Goal: Task Accomplishment & Management: Use online tool/utility

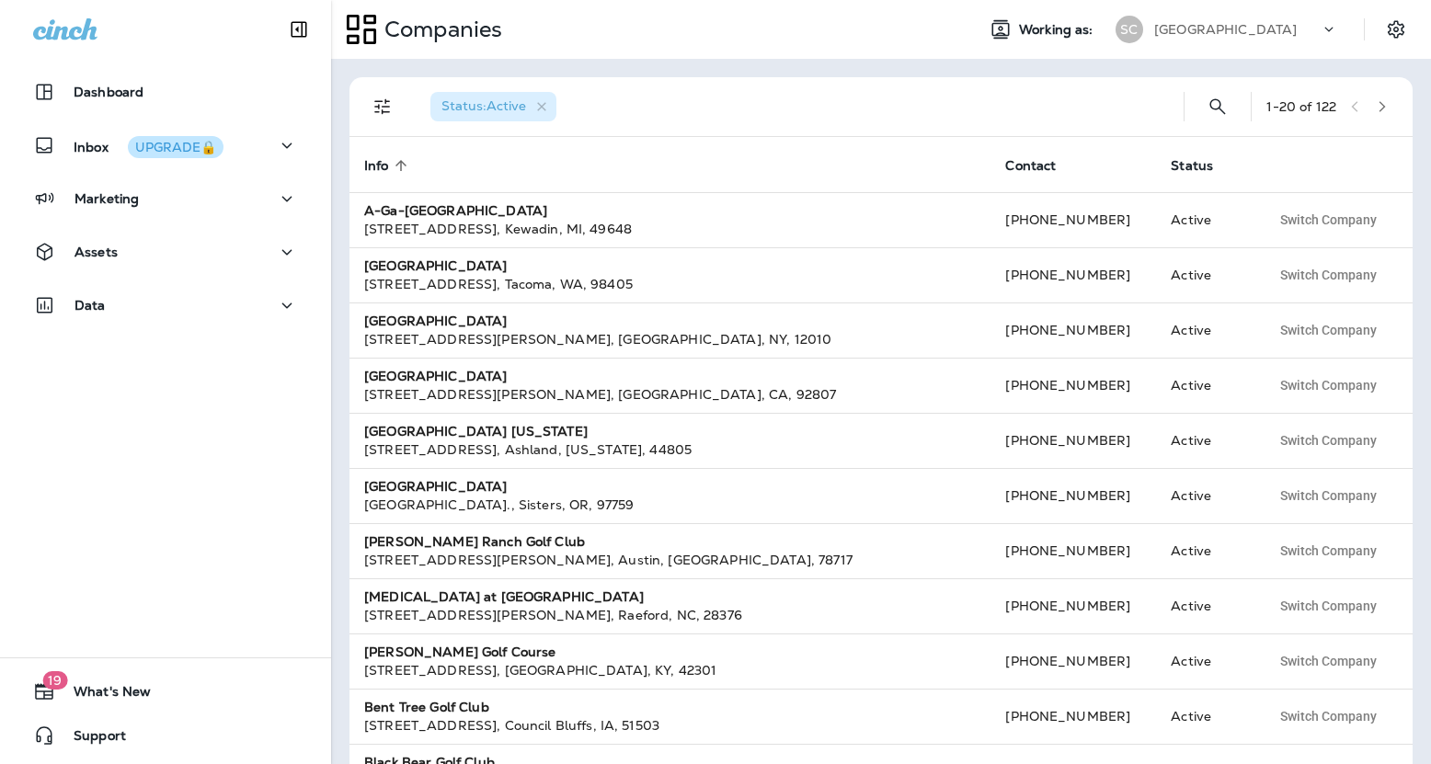
click at [1258, 36] on p "[GEOGRAPHIC_DATA]" at bounding box center [1226, 29] width 143 height 15
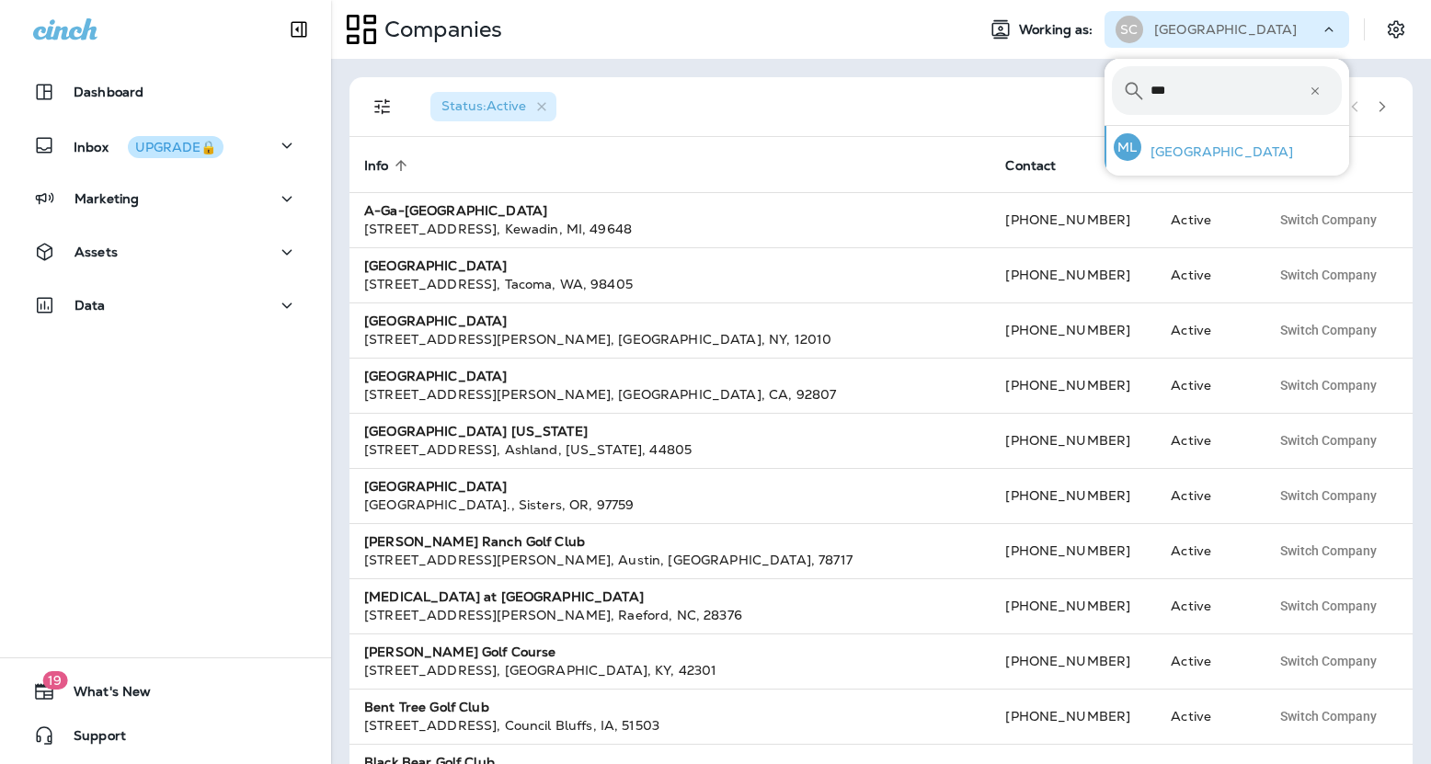
type input "***"
click at [1188, 160] on div "ML [GEOGRAPHIC_DATA]" at bounding box center [1204, 147] width 194 height 42
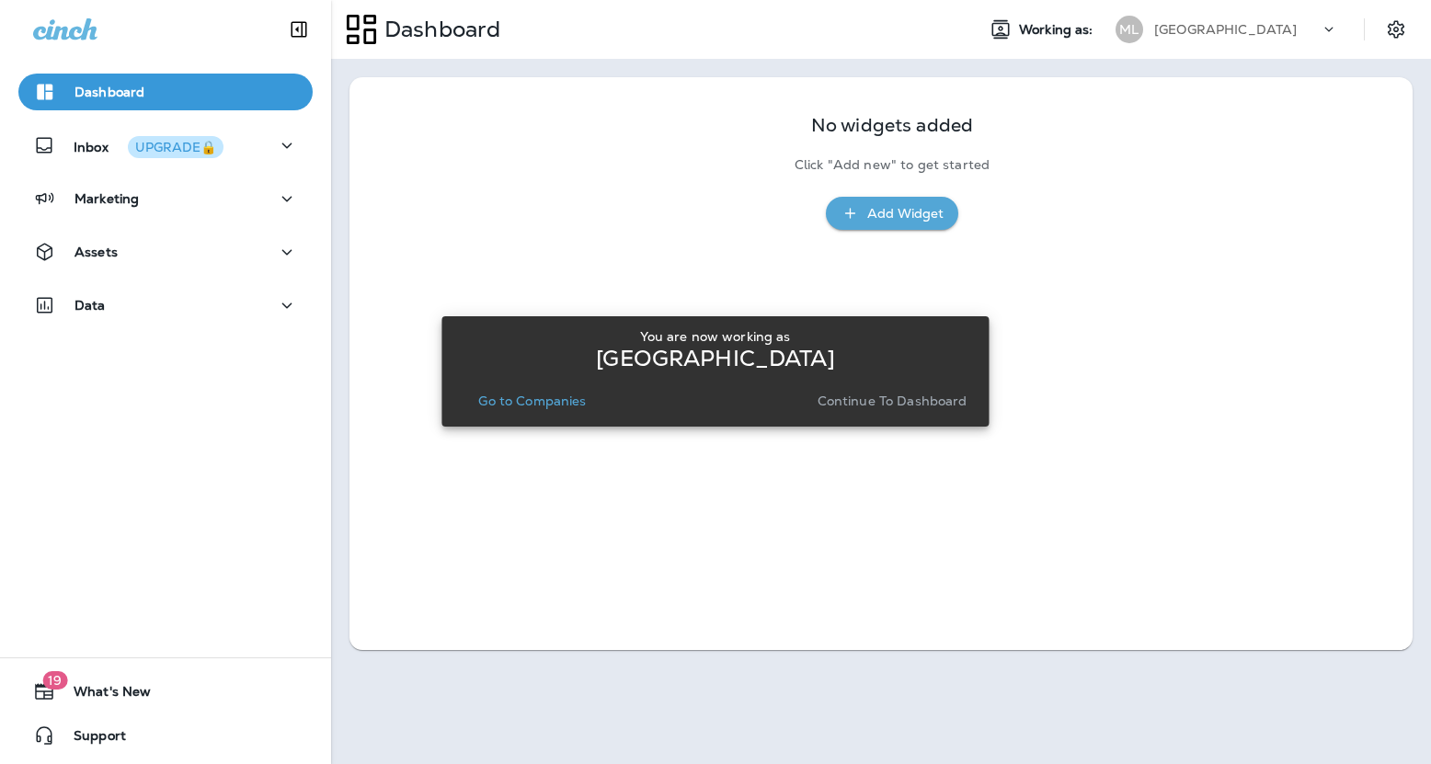
click at [937, 406] on p "Continue to Dashboard" at bounding box center [893, 401] width 150 height 15
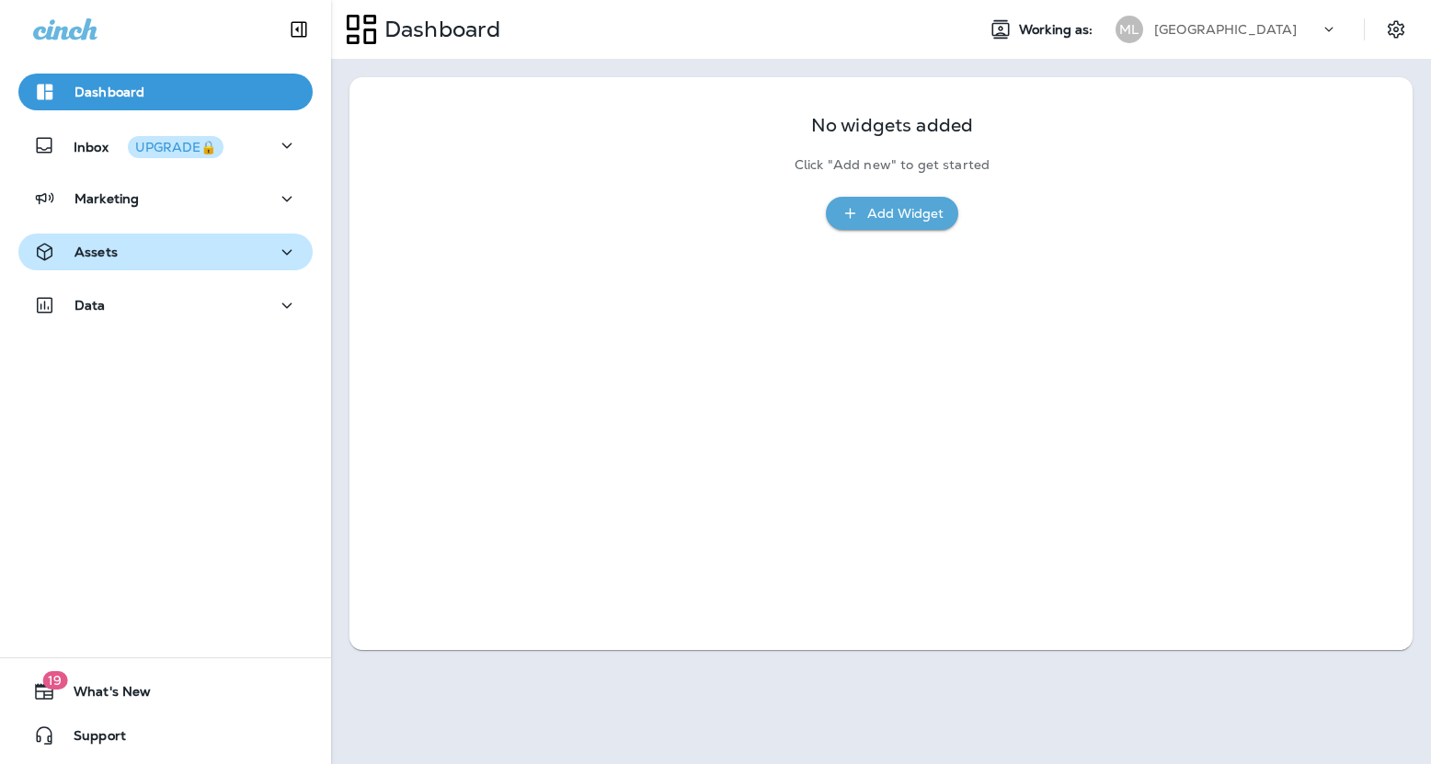
click at [205, 241] on div "Assets" at bounding box center [165, 252] width 265 height 23
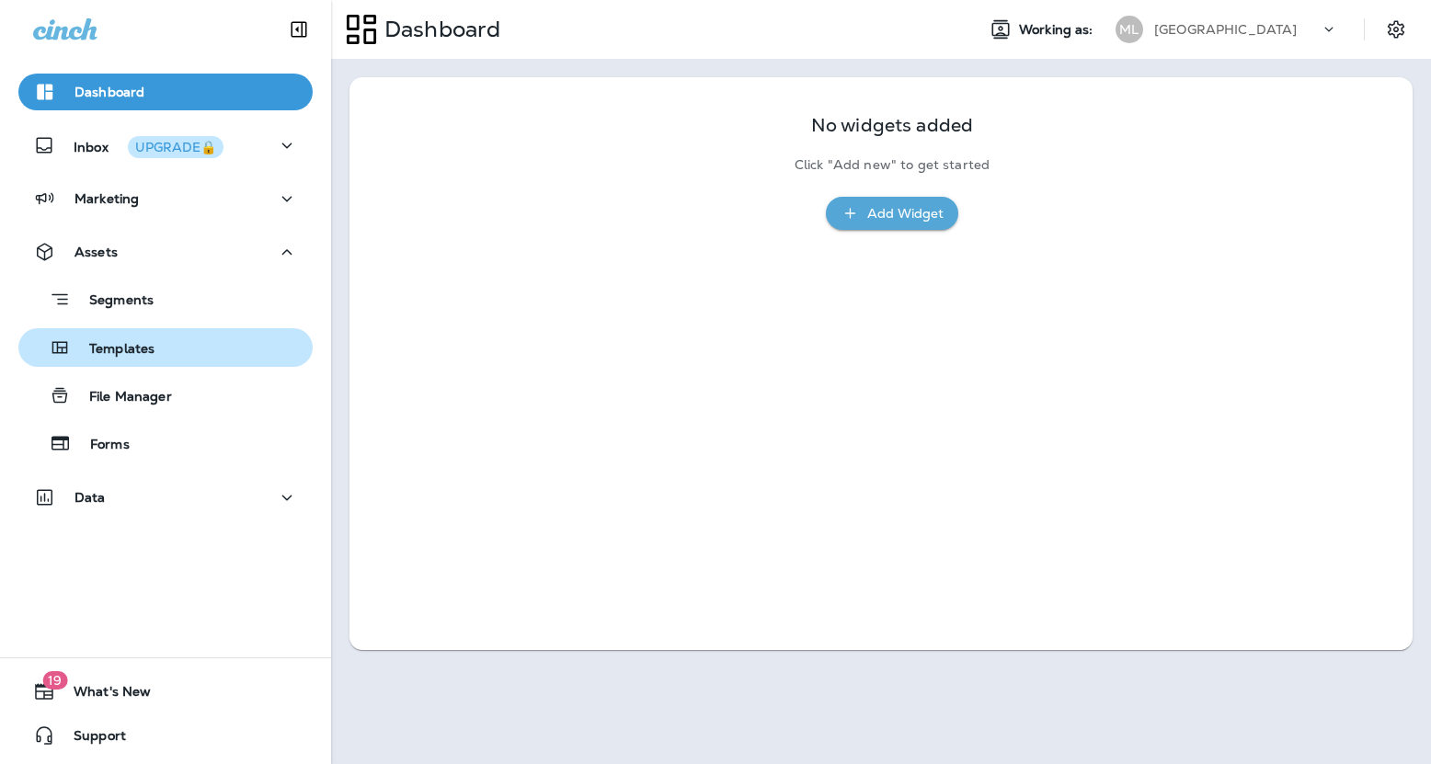
click at [190, 333] on button "Templates" at bounding box center [165, 347] width 294 height 39
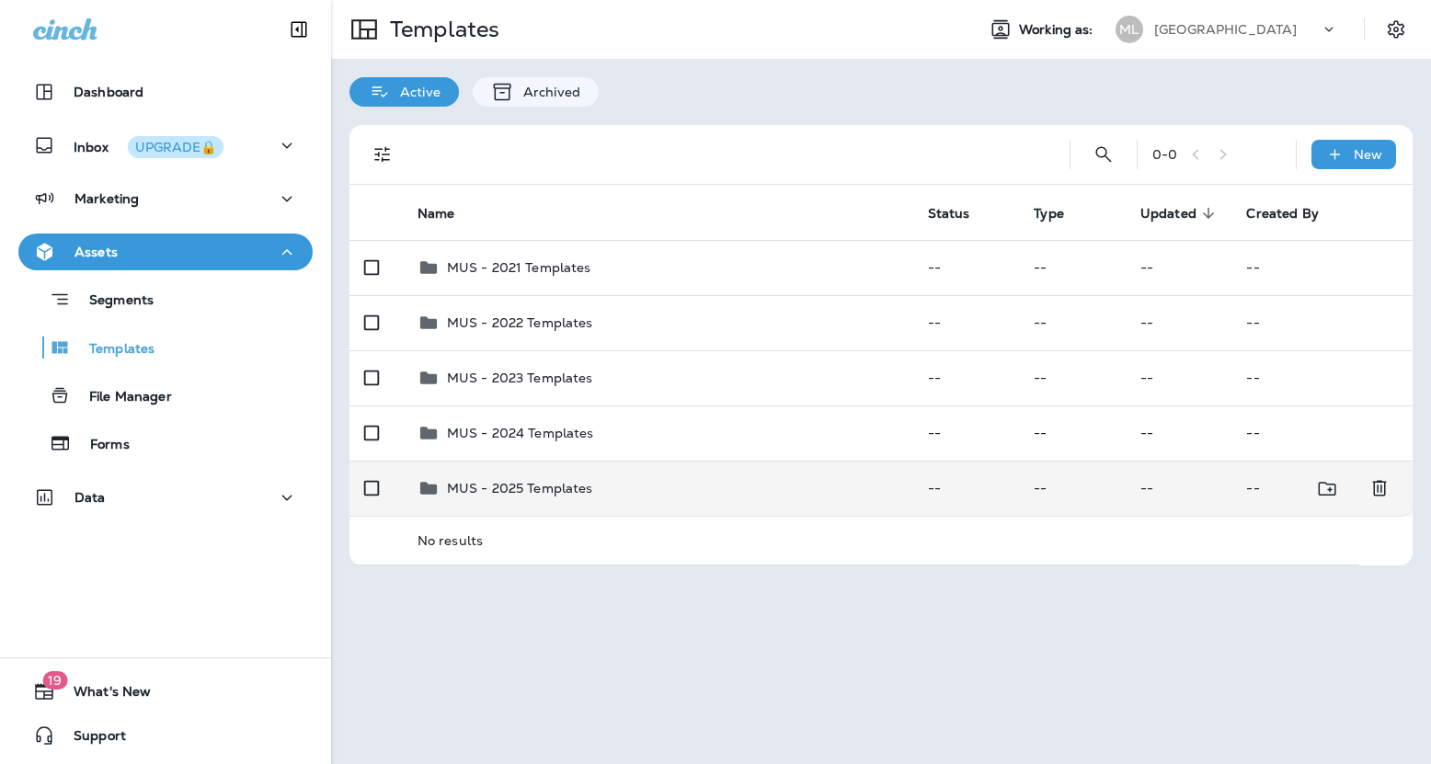
click at [540, 483] on p "MUS - 2025 Templates" at bounding box center [520, 488] width 146 height 15
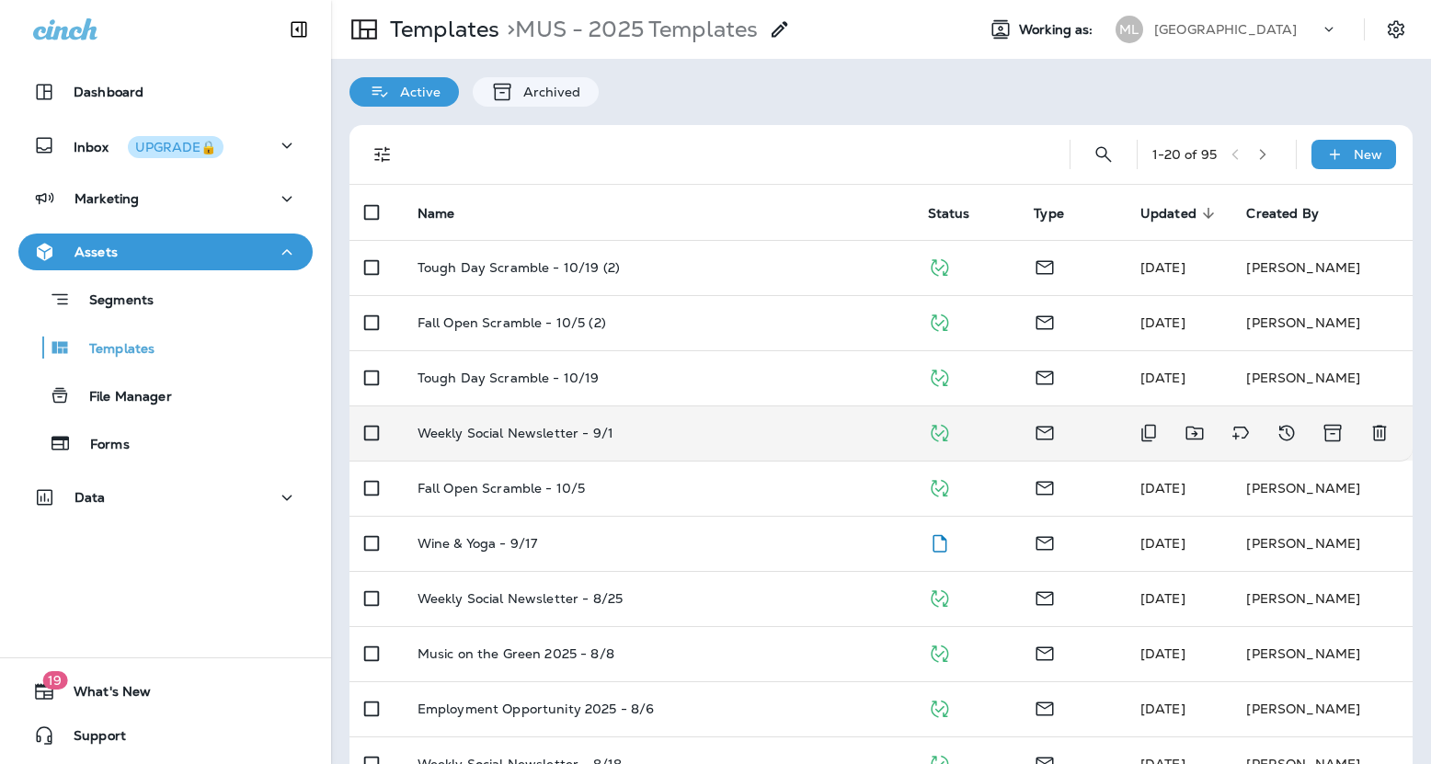
click at [616, 442] on td "Weekly Social Newsletter - 9/1" at bounding box center [658, 433] width 511 height 55
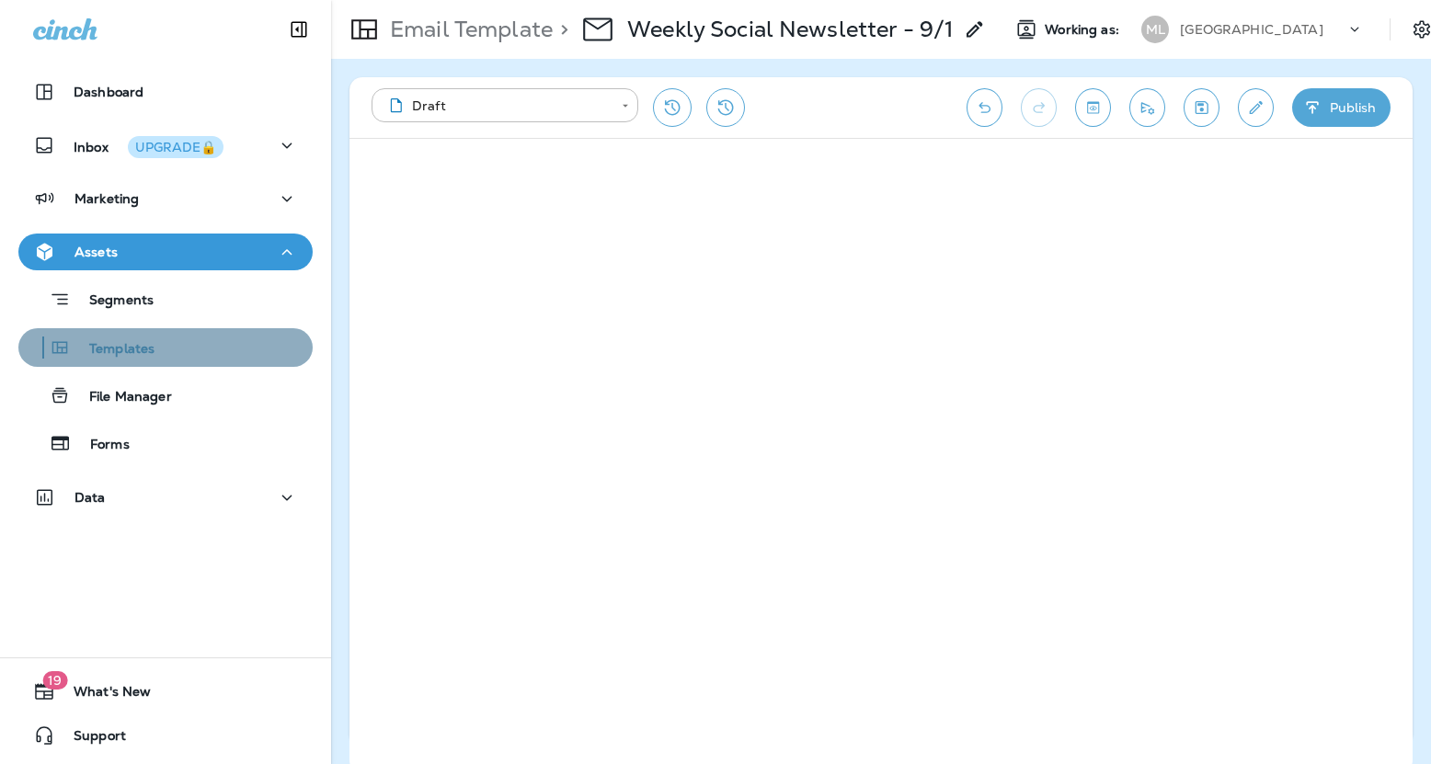
click at [155, 346] on div "Templates" at bounding box center [166, 348] width 280 height 28
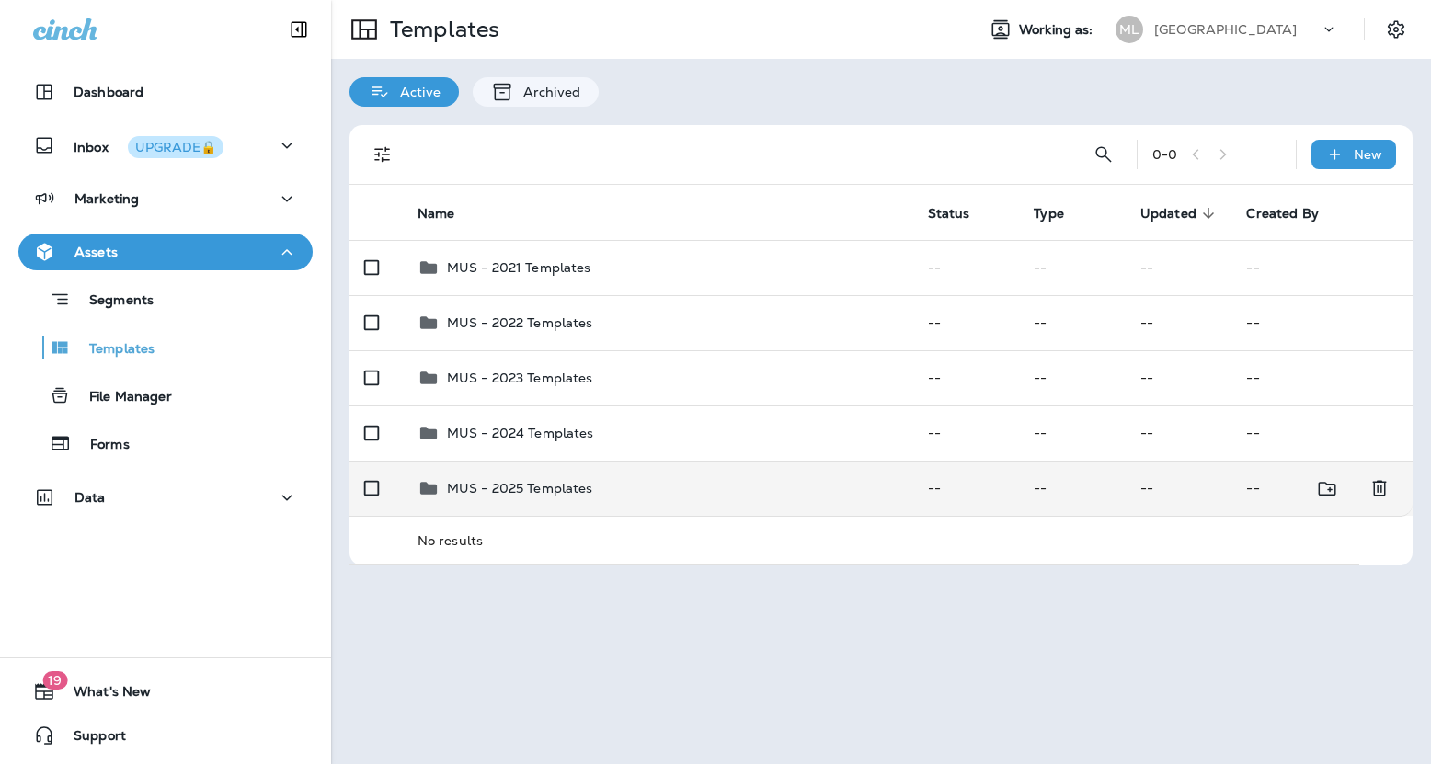
click at [553, 505] on td "MUS - 2025 Templates" at bounding box center [658, 488] width 511 height 55
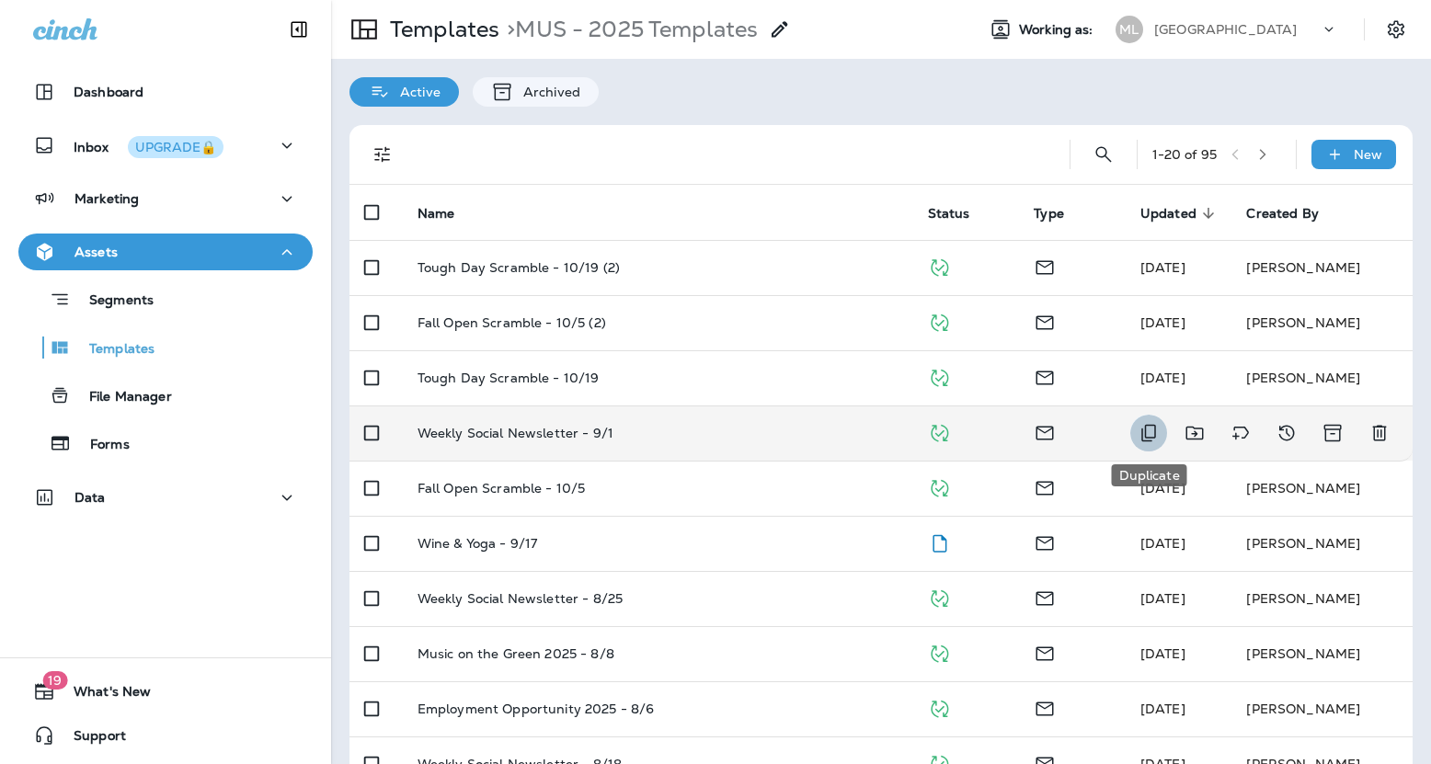
click at [1153, 437] on icon "Duplicate" at bounding box center [1149, 433] width 15 height 17
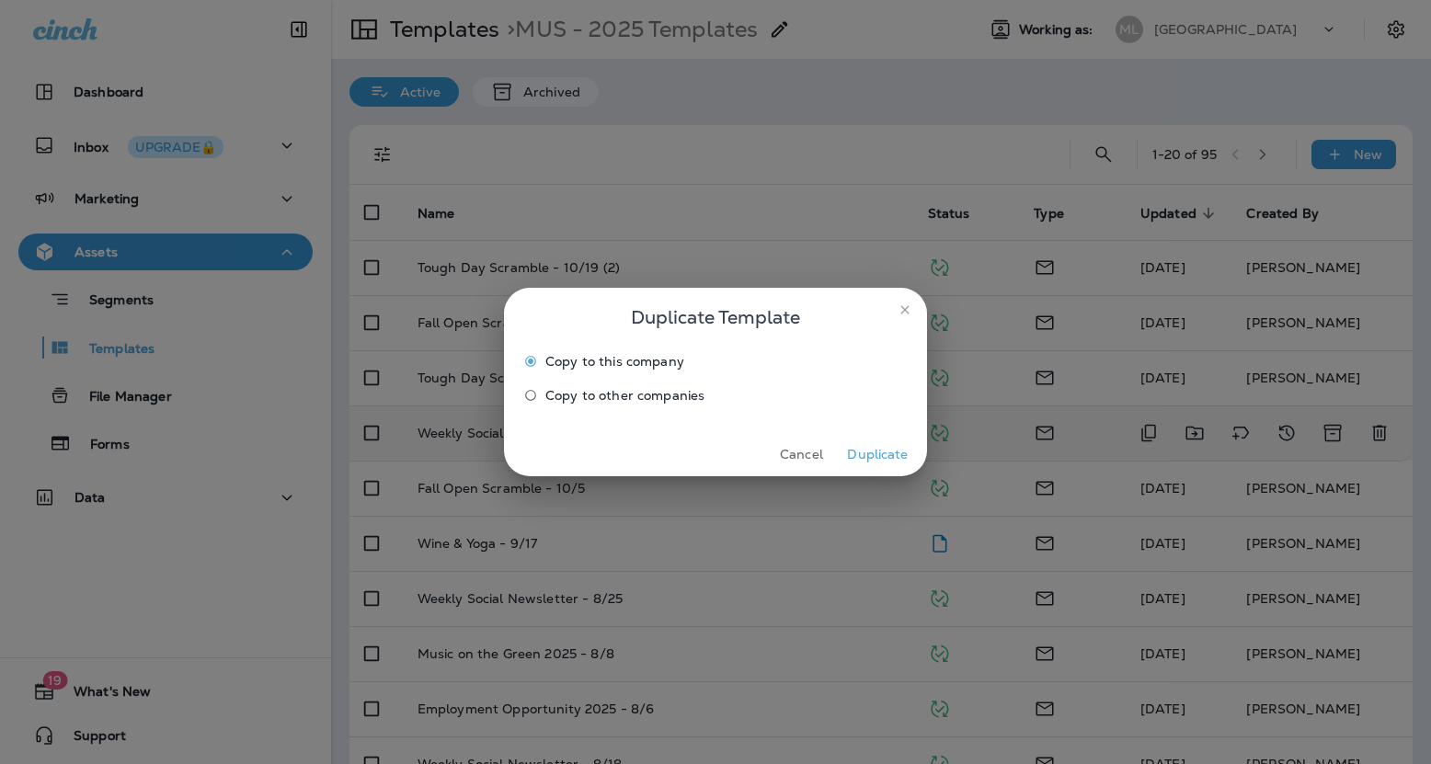
click at [887, 454] on button "Duplicate" at bounding box center [878, 455] width 69 height 29
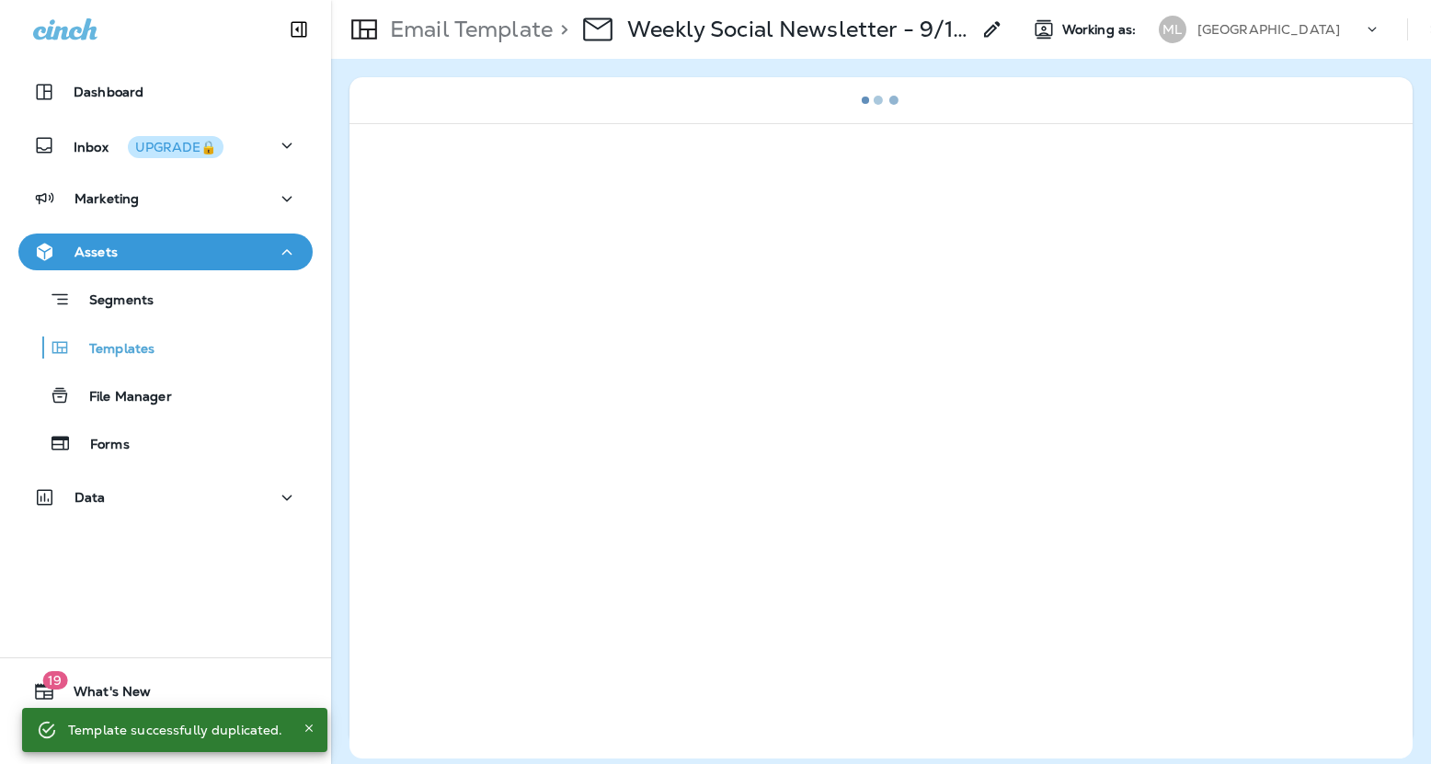
click at [992, 29] on icon at bounding box center [993, 29] width 22 height 22
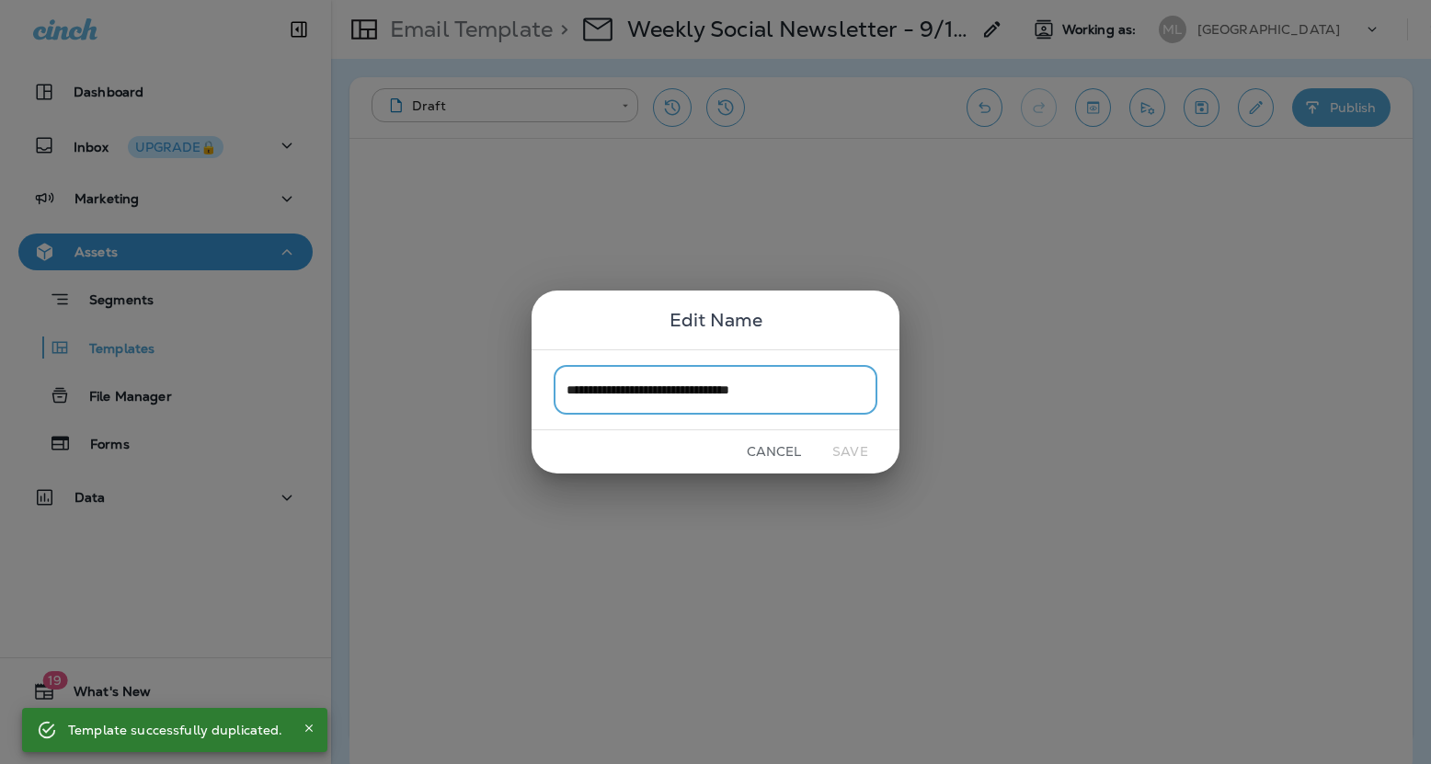
click at [800, 390] on input "**********" at bounding box center [716, 389] width 324 height 49
drag, startPoint x: 814, startPoint y: 390, endPoint x: 749, endPoint y: 392, distance: 65.3
click at [749, 392] on input "**********" at bounding box center [716, 389] width 324 height 49
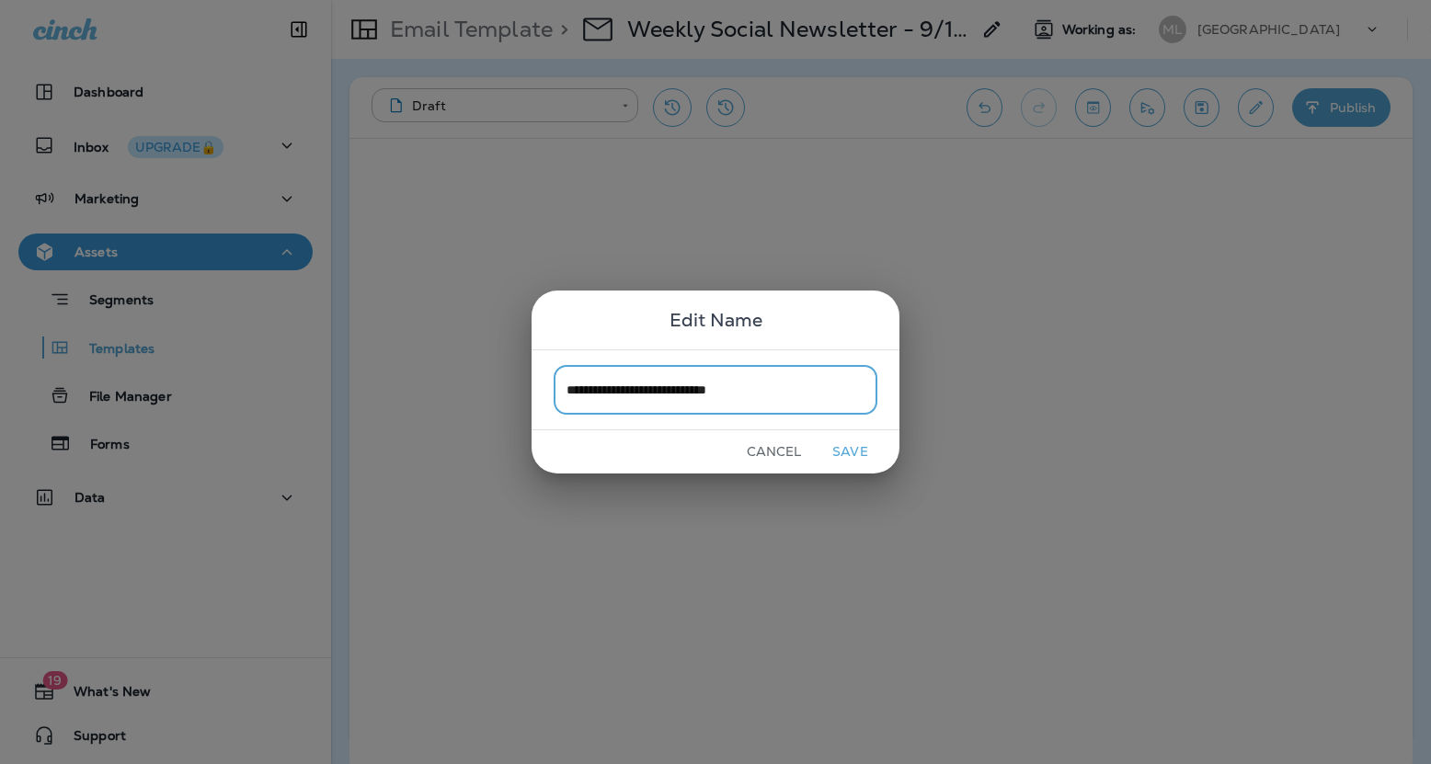
type input "**********"
click at [845, 458] on button "Save" at bounding box center [850, 452] width 69 height 29
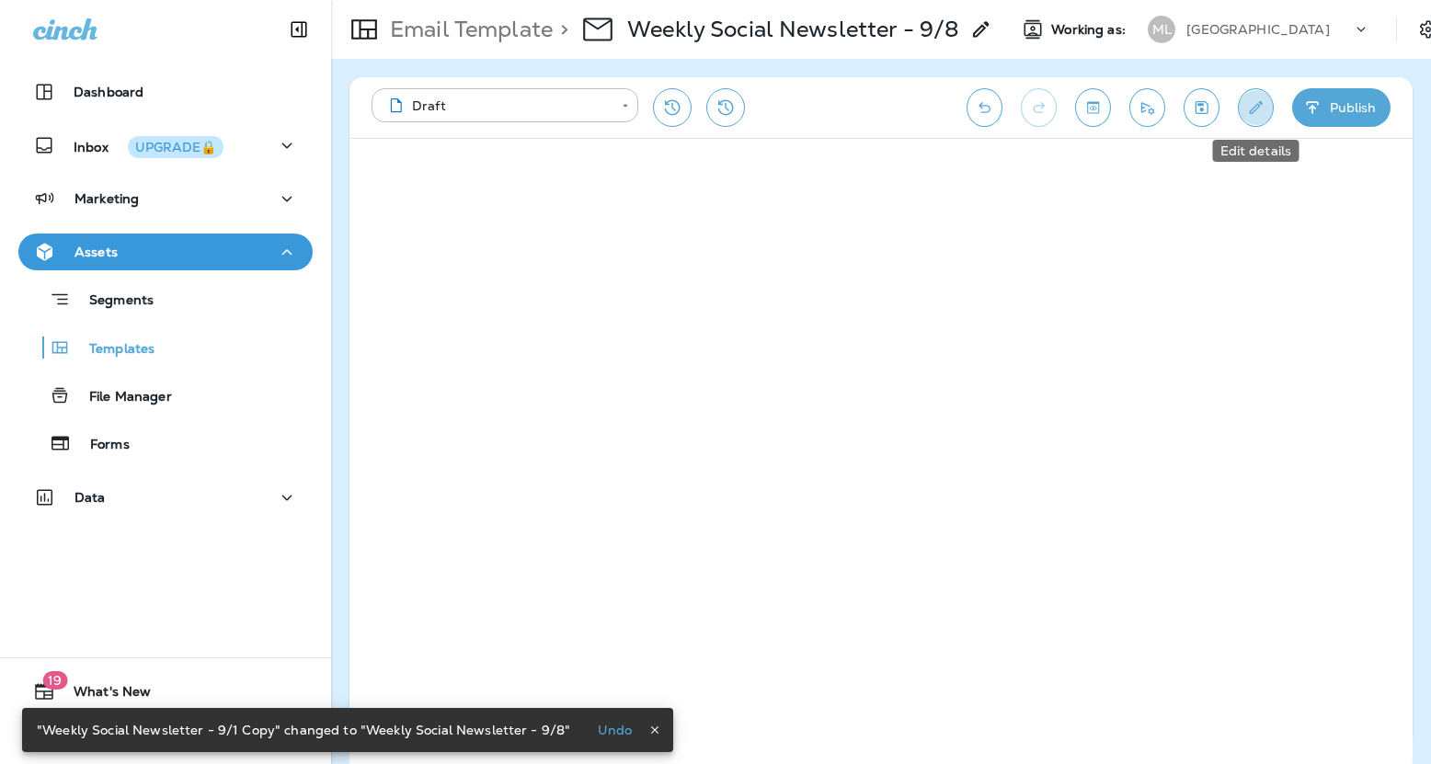
click at [1239, 108] on button "Edit details" at bounding box center [1256, 107] width 36 height 39
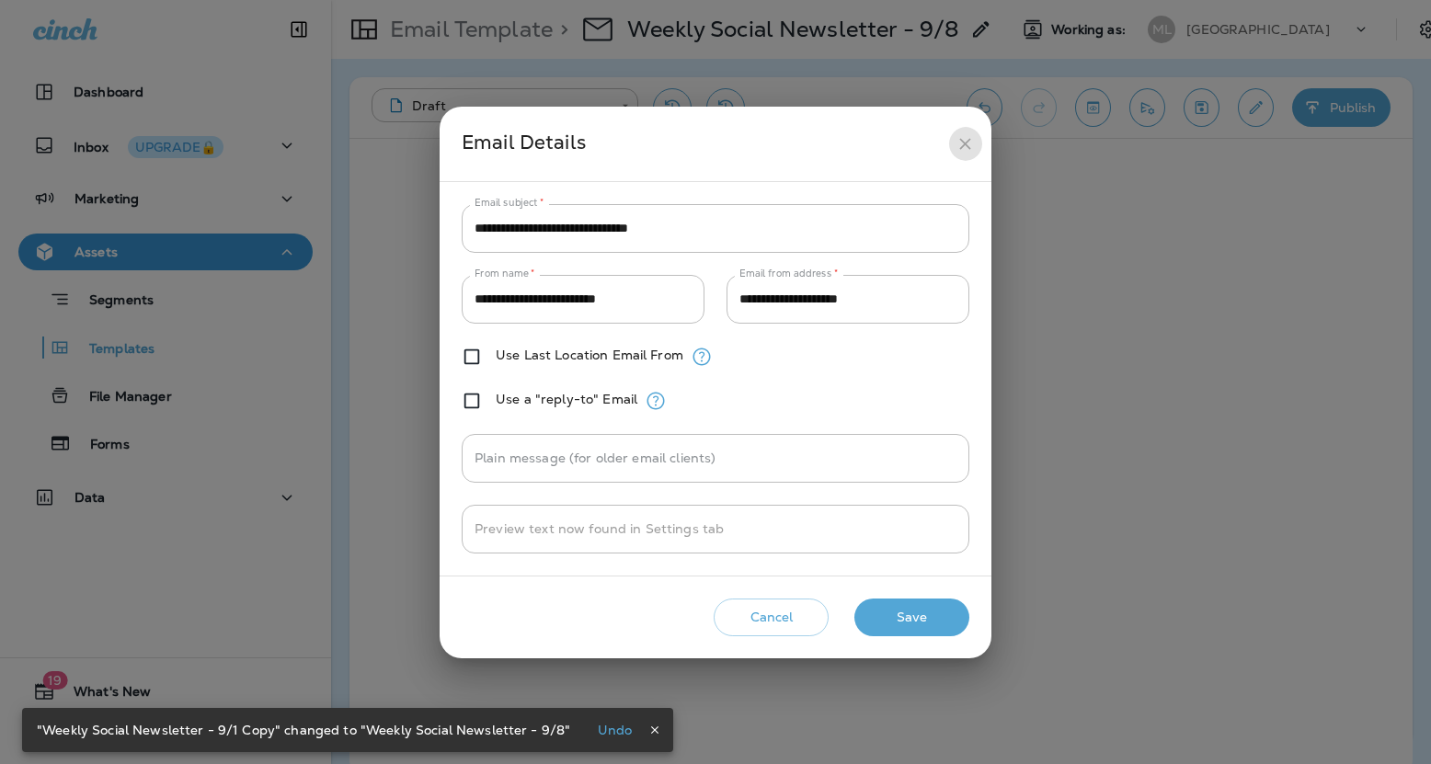
click at [974, 132] on button "close" at bounding box center [965, 144] width 34 height 34
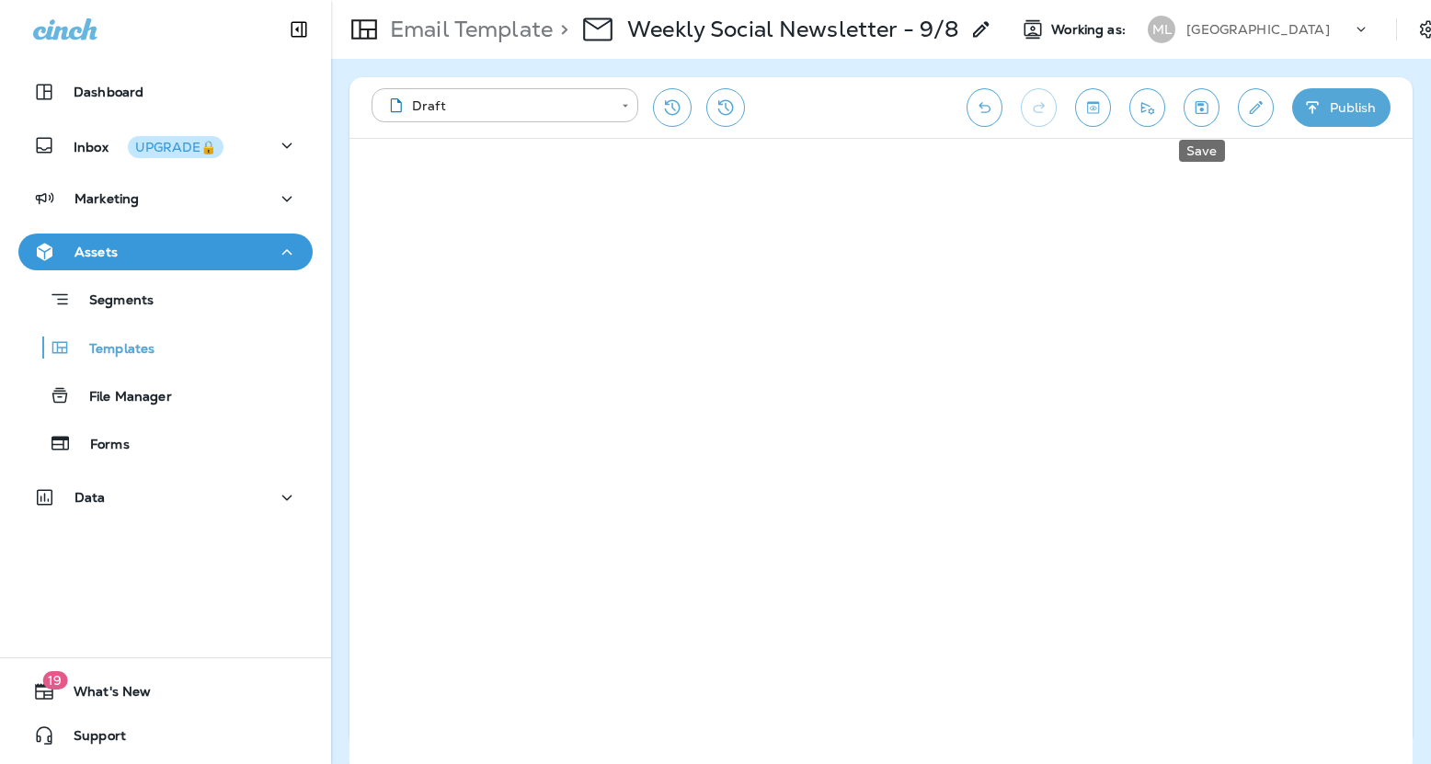
click at [1202, 105] on icon "Save" at bounding box center [1202, 107] width 13 height 13
click at [1197, 105] on icon "Save" at bounding box center [1201, 107] width 19 height 18
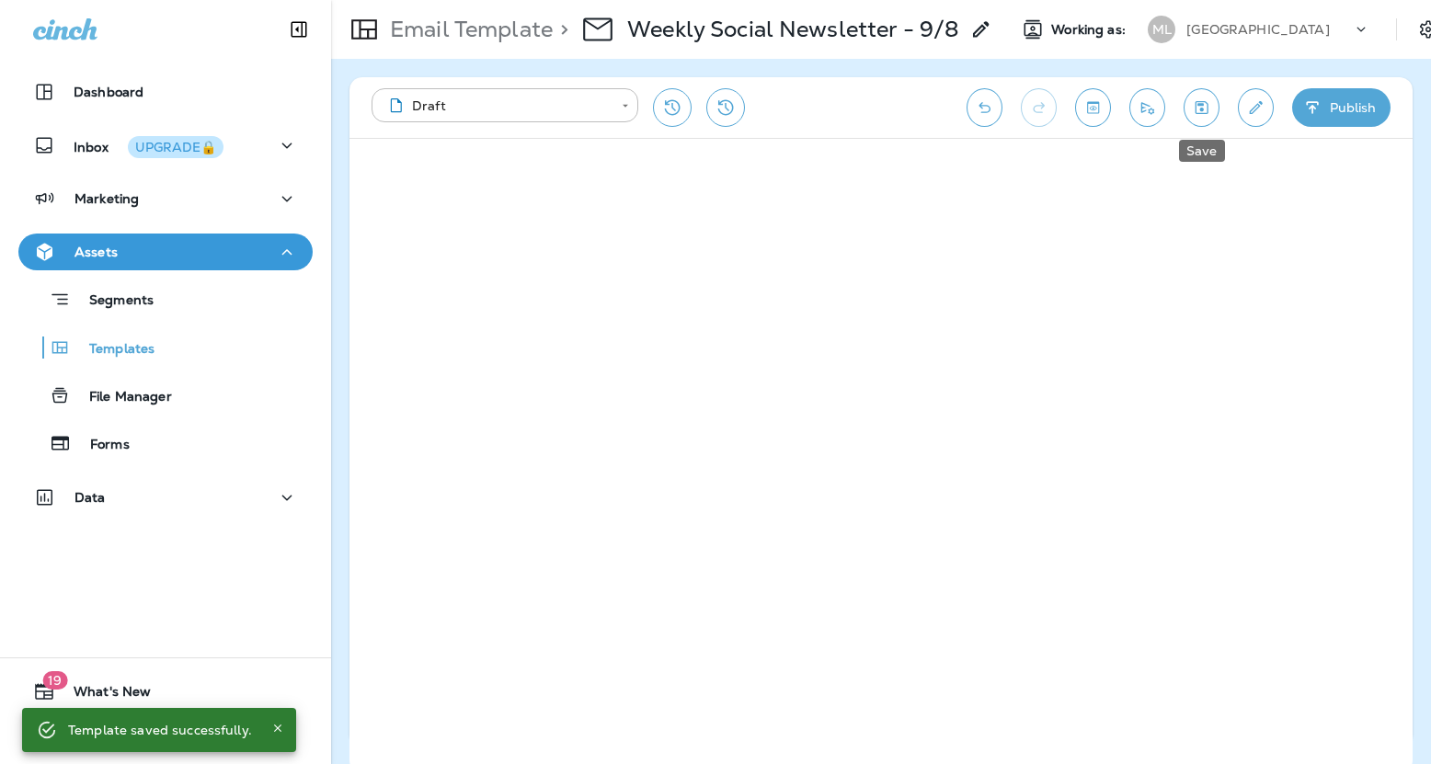
click at [1202, 109] on icon "Save" at bounding box center [1202, 107] width 13 height 13
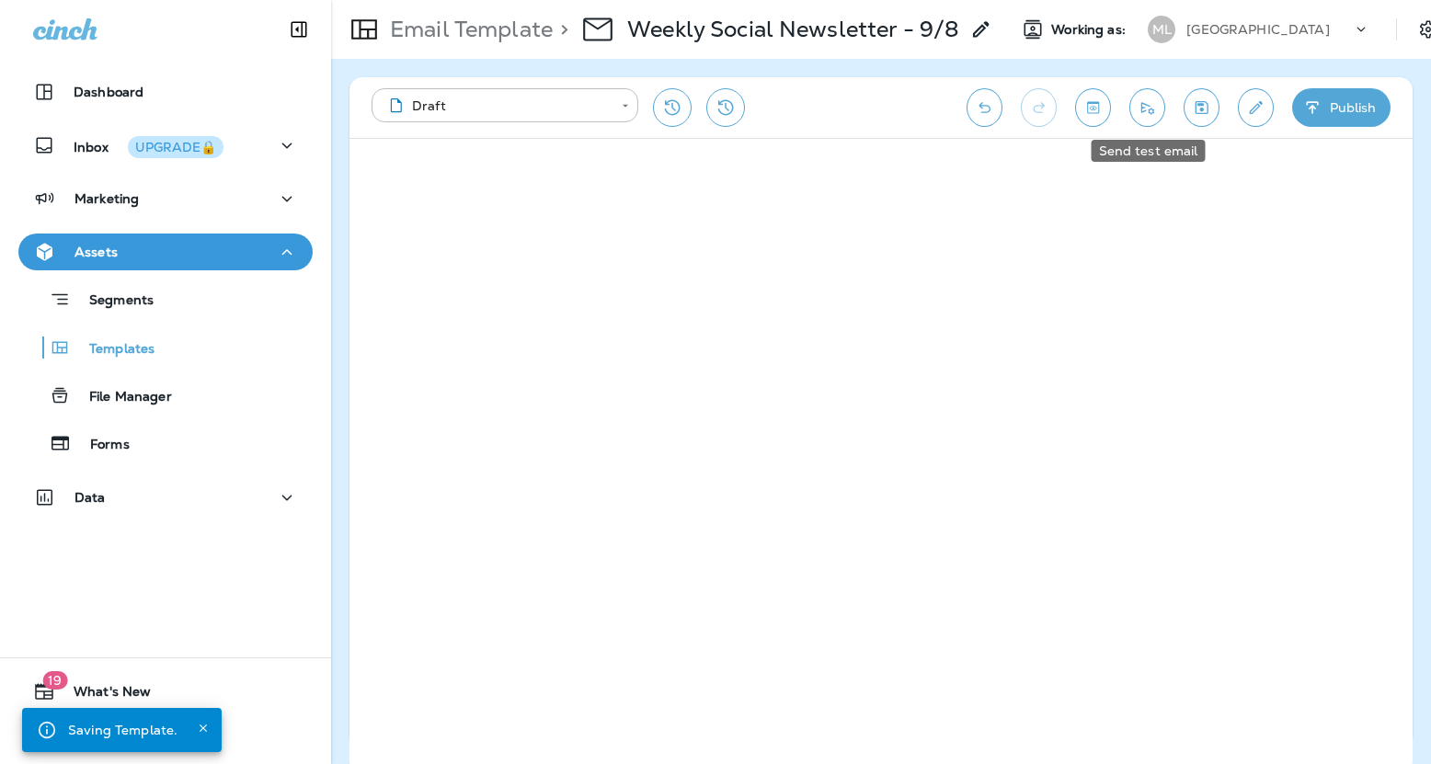
click at [1144, 98] on icon "Send test email" at bounding box center [1147, 107] width 19 height 18
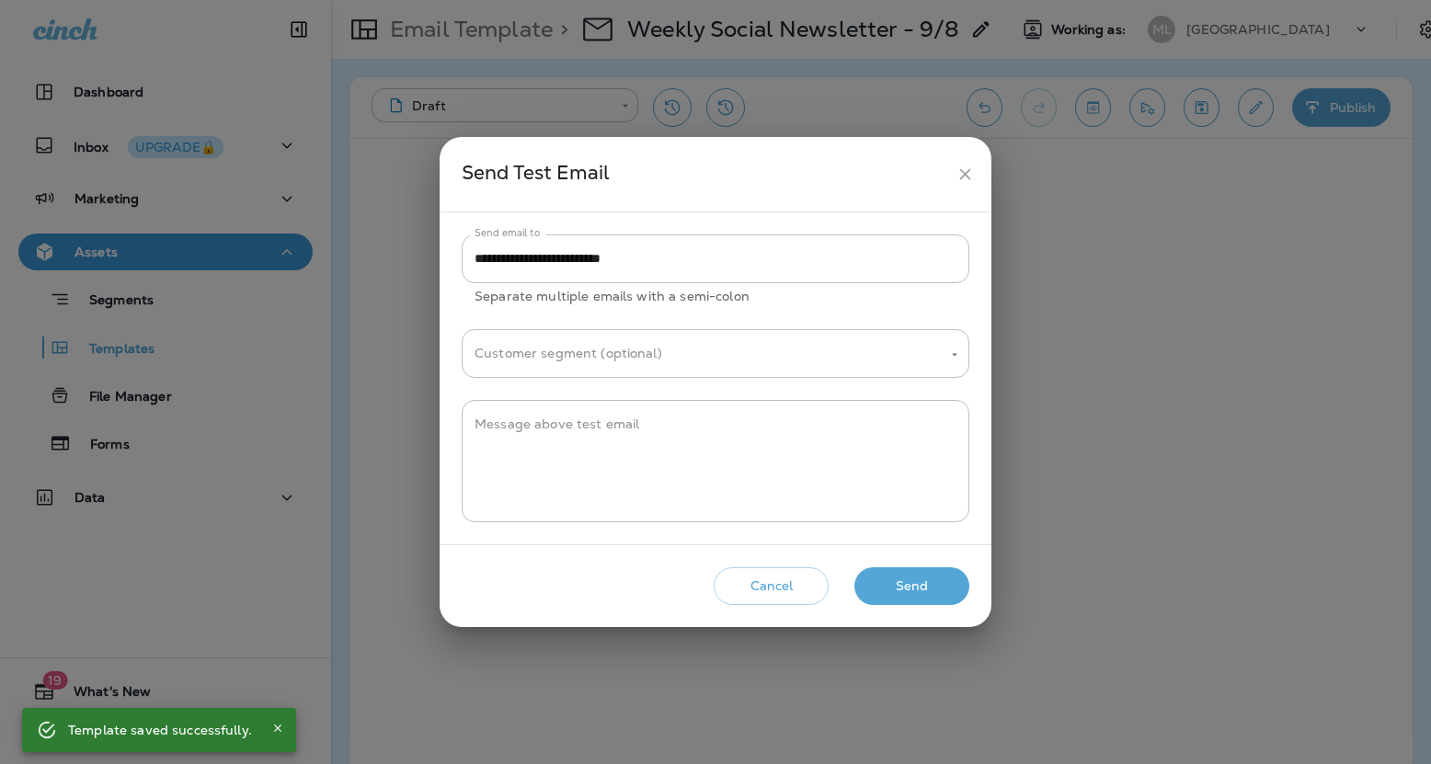
click at [950, 568] on button "Send" at bounding box center [912, 587] width 115 height 38
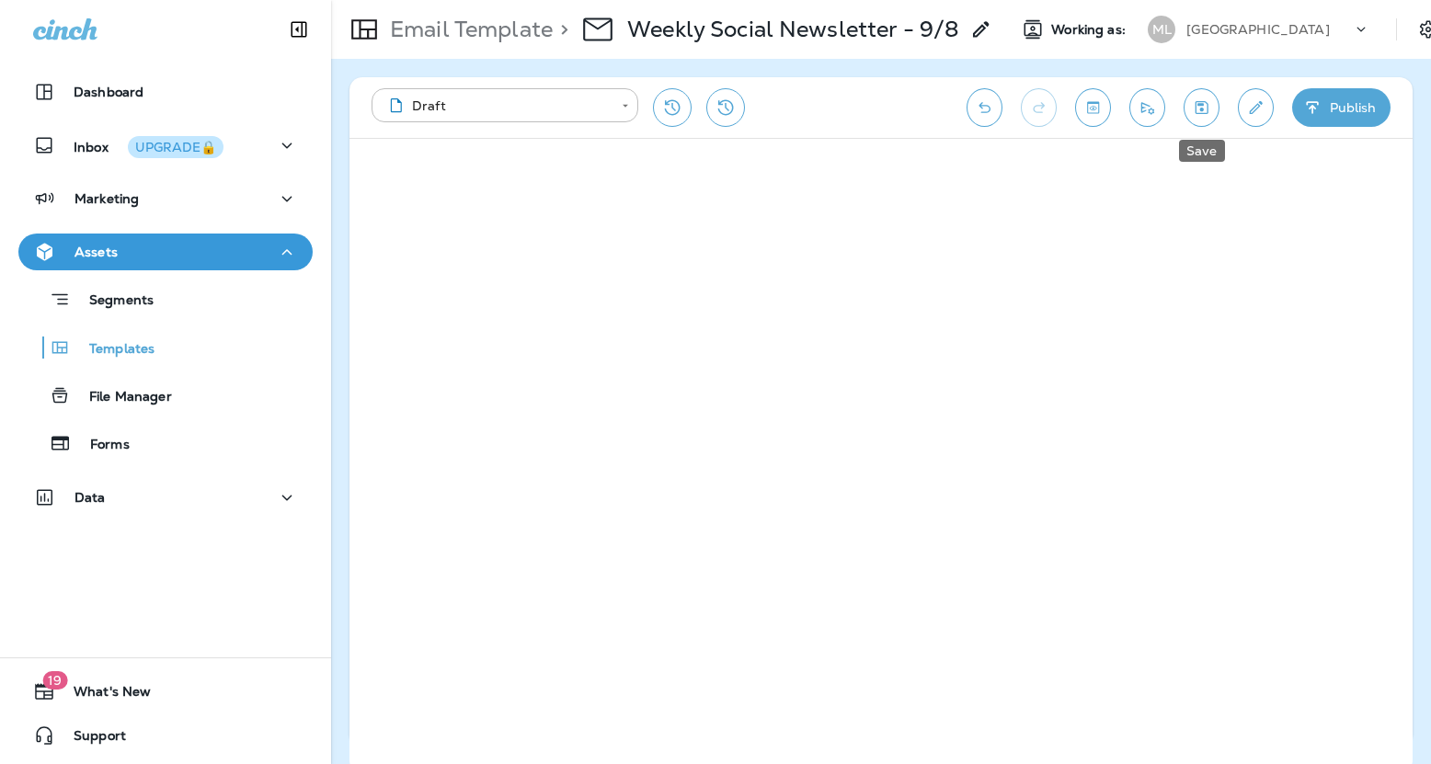
click at [1212, 102] on button "Save" at bounding box center [1202, 107] width 36 height 39
click at [1201, 94] on button "Save" at bounding box center [1202, 107] width 36 height 39
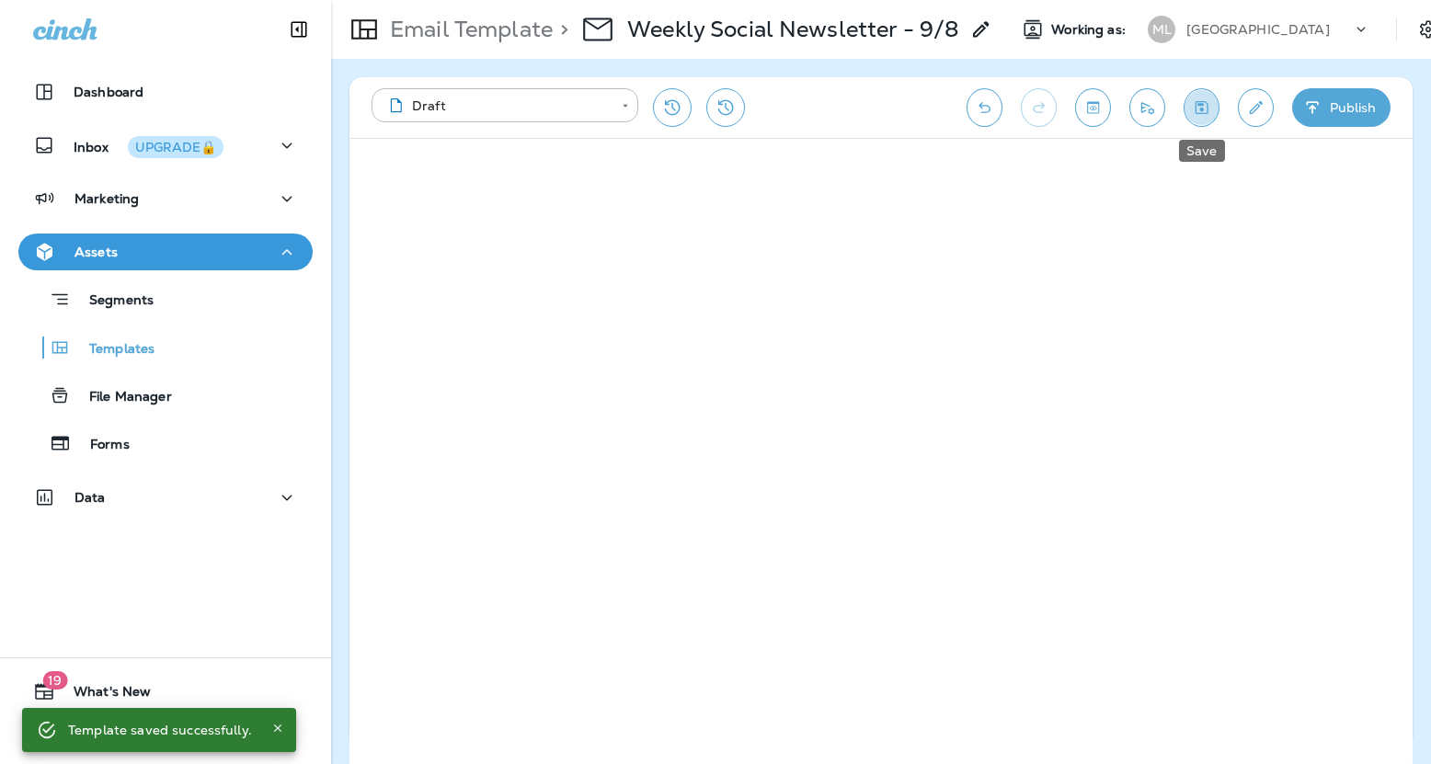
click at [1204, 97] on button "Save" at bounding box center [1202, 107] width 36 height 39
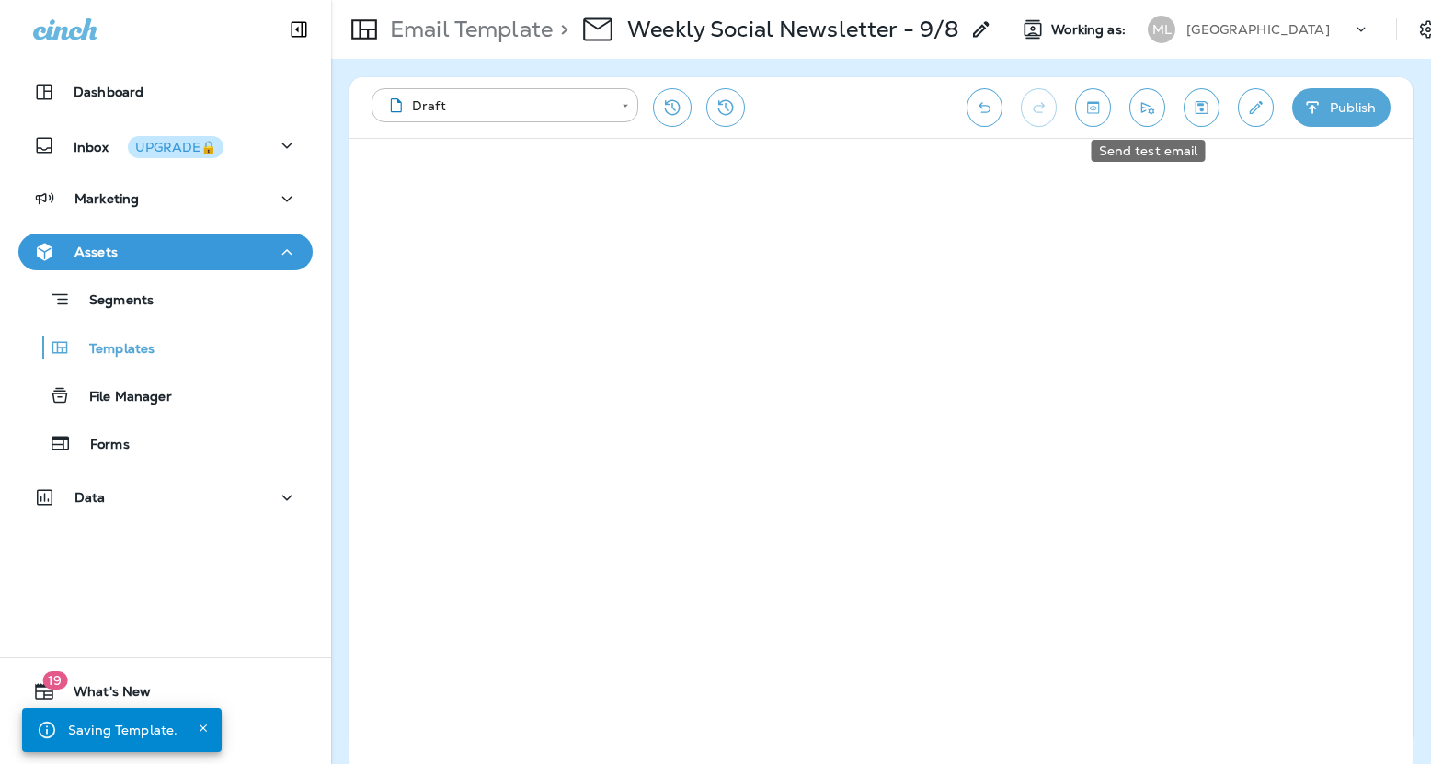
click at [1145, 104] on icon "Send test email" at bounding box center [1147, 107] width 19 height 18
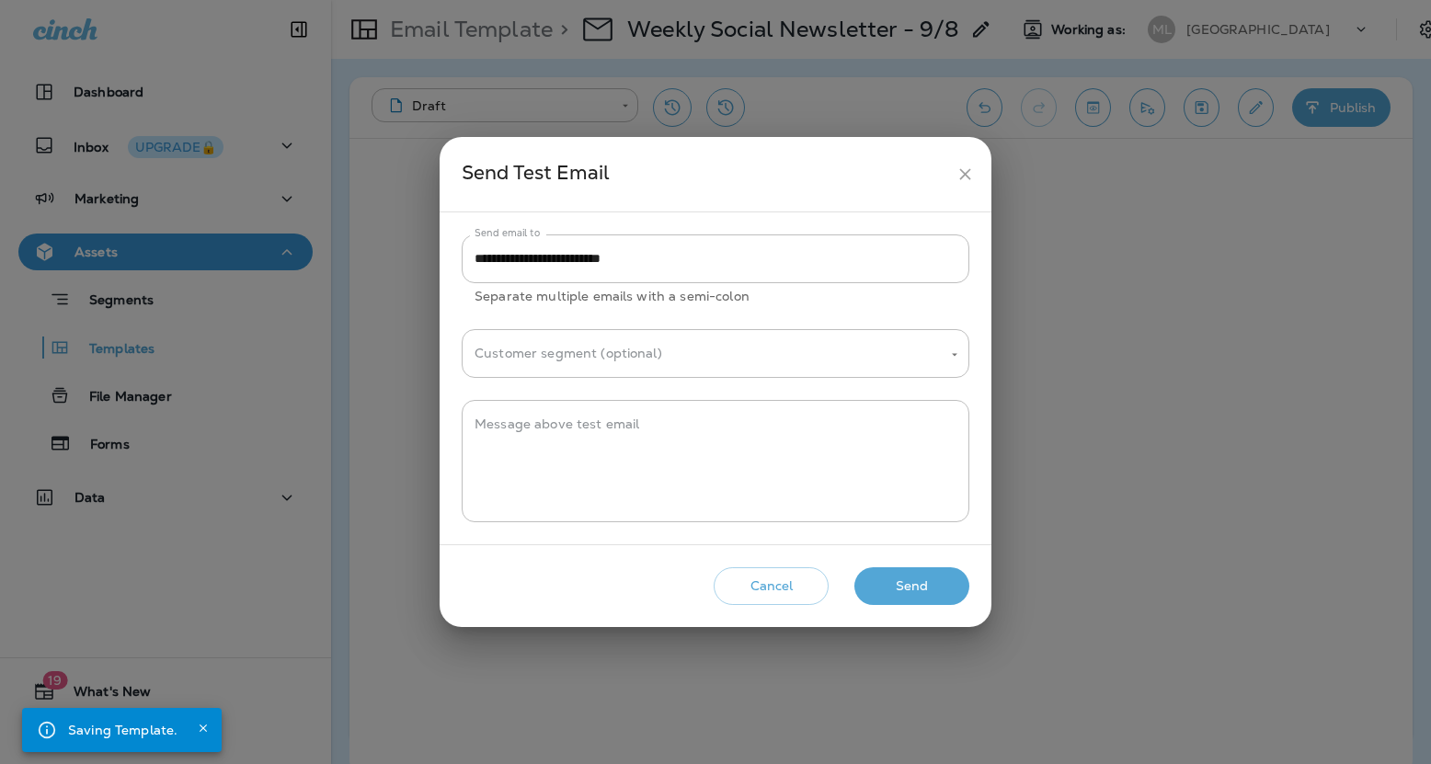
click at [927, 591] on button "Send" at bounding box center [912, 587] width 115 height 38
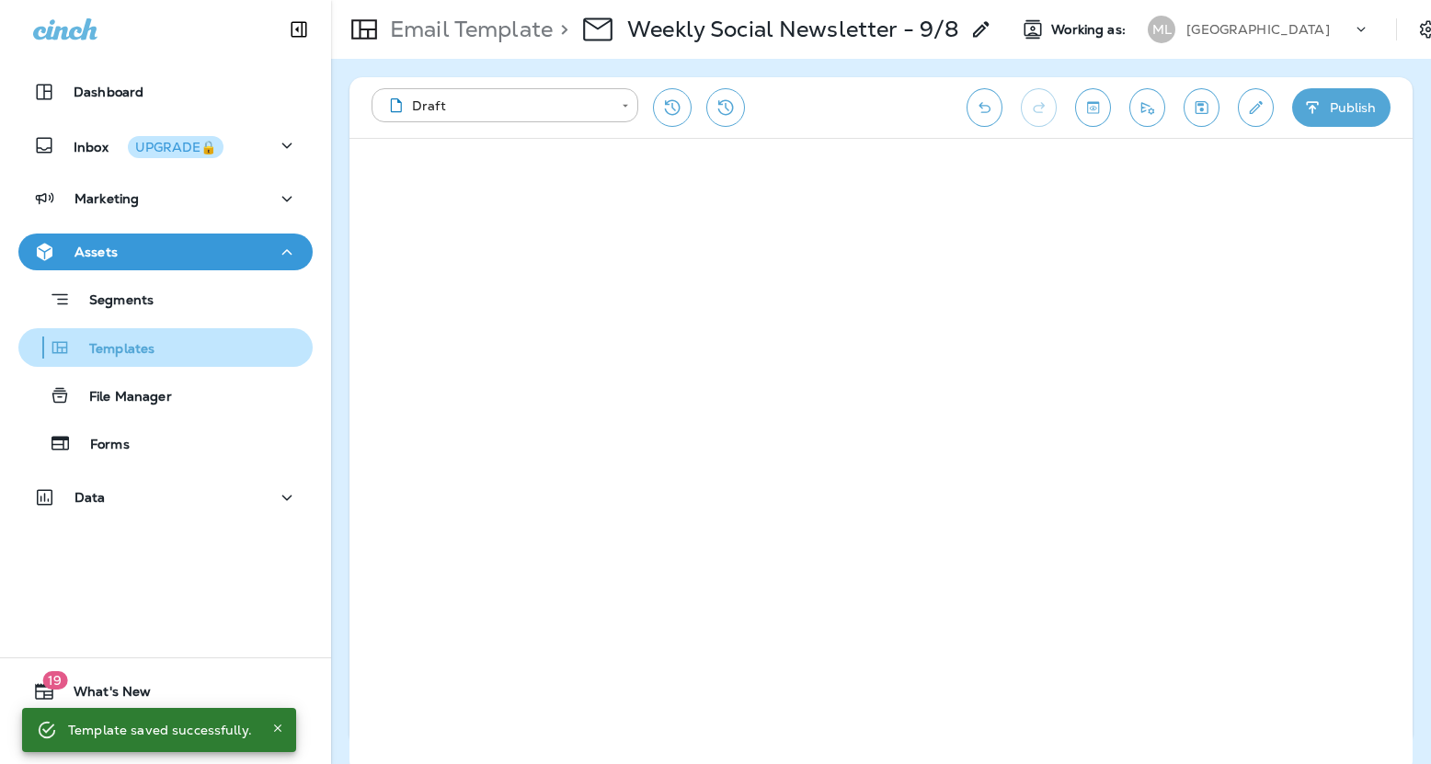
click at [132, 350] on p "Templates" at bounding box center [113, 349] width 84 height 17
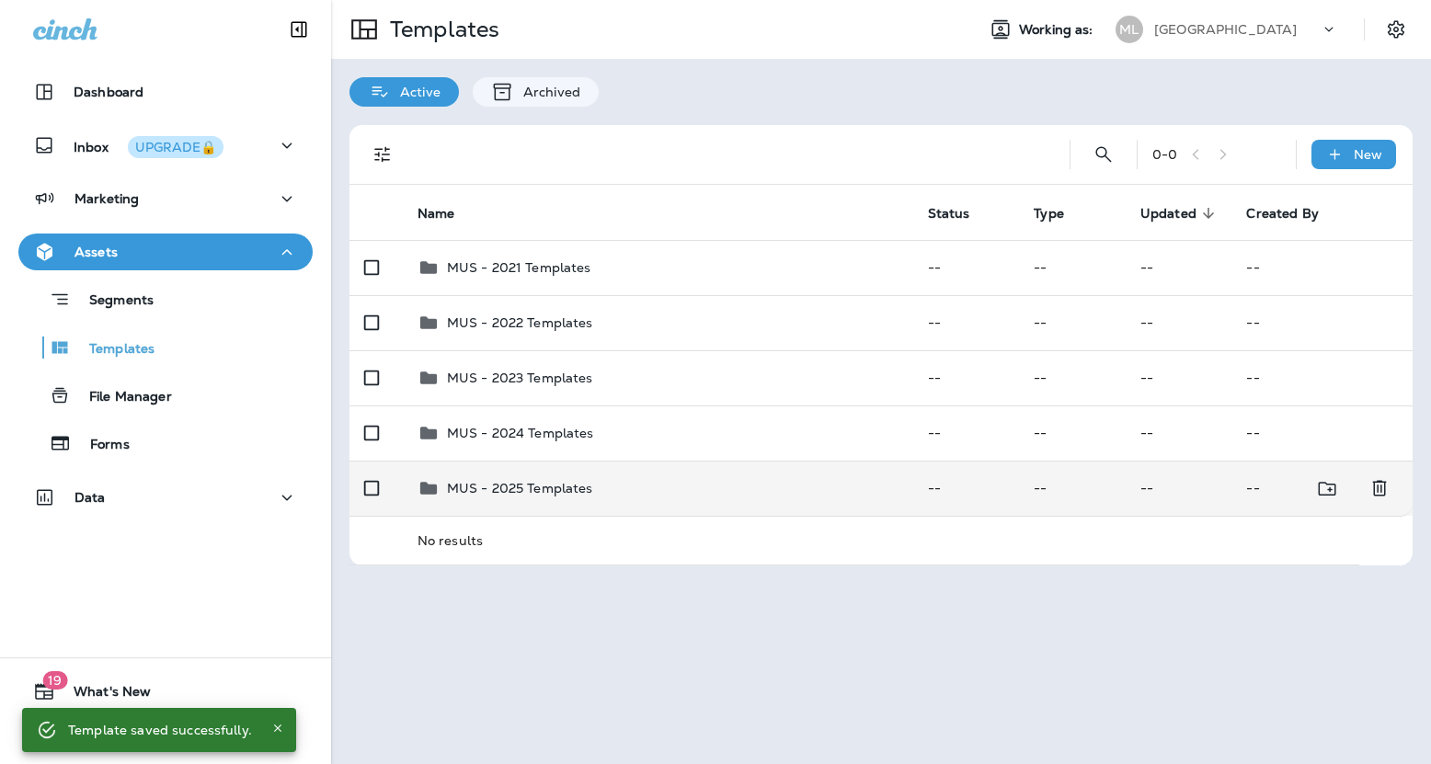
click at [529, 482] on p "MUS - 2025 Templates" at bounding box center [520, 488] width 146 height 15
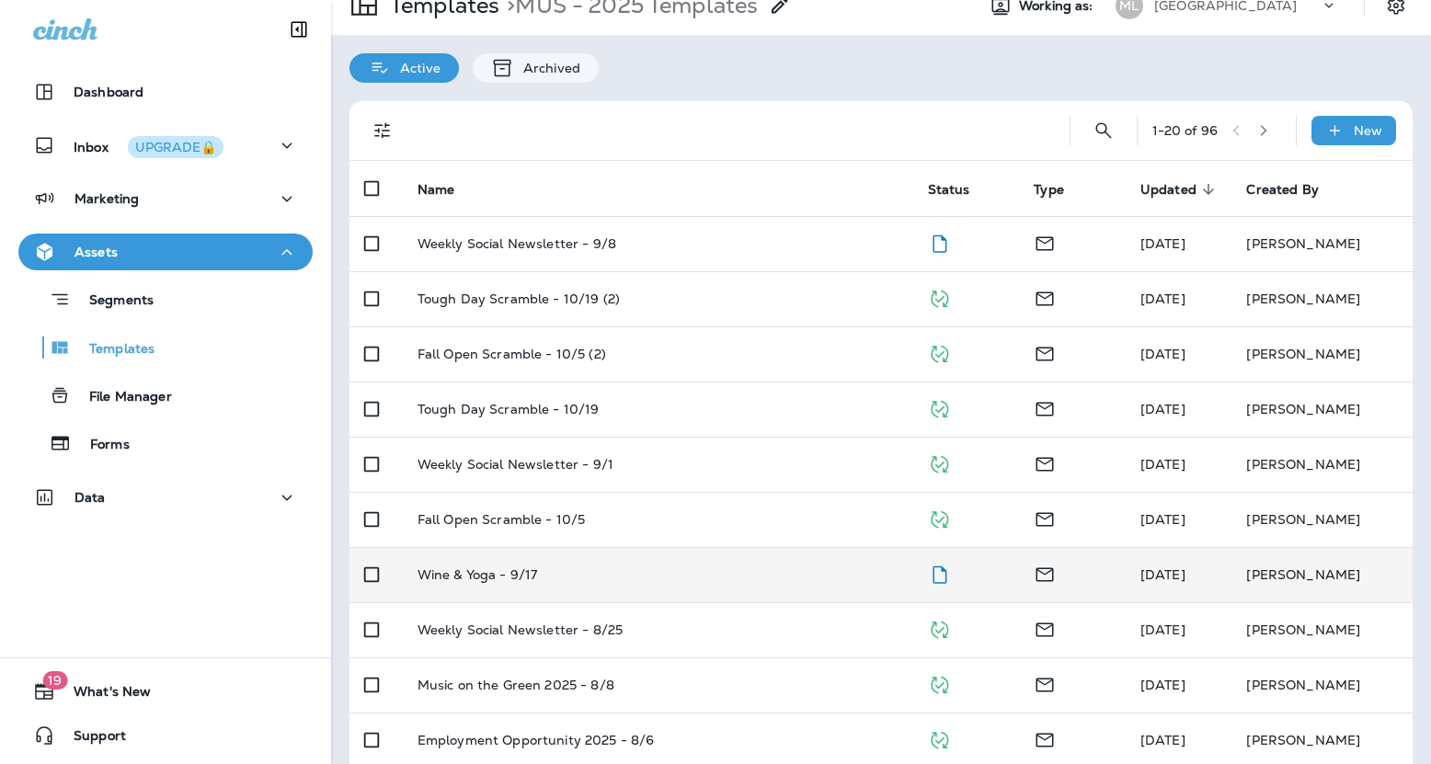
scroll to position [28, 0]
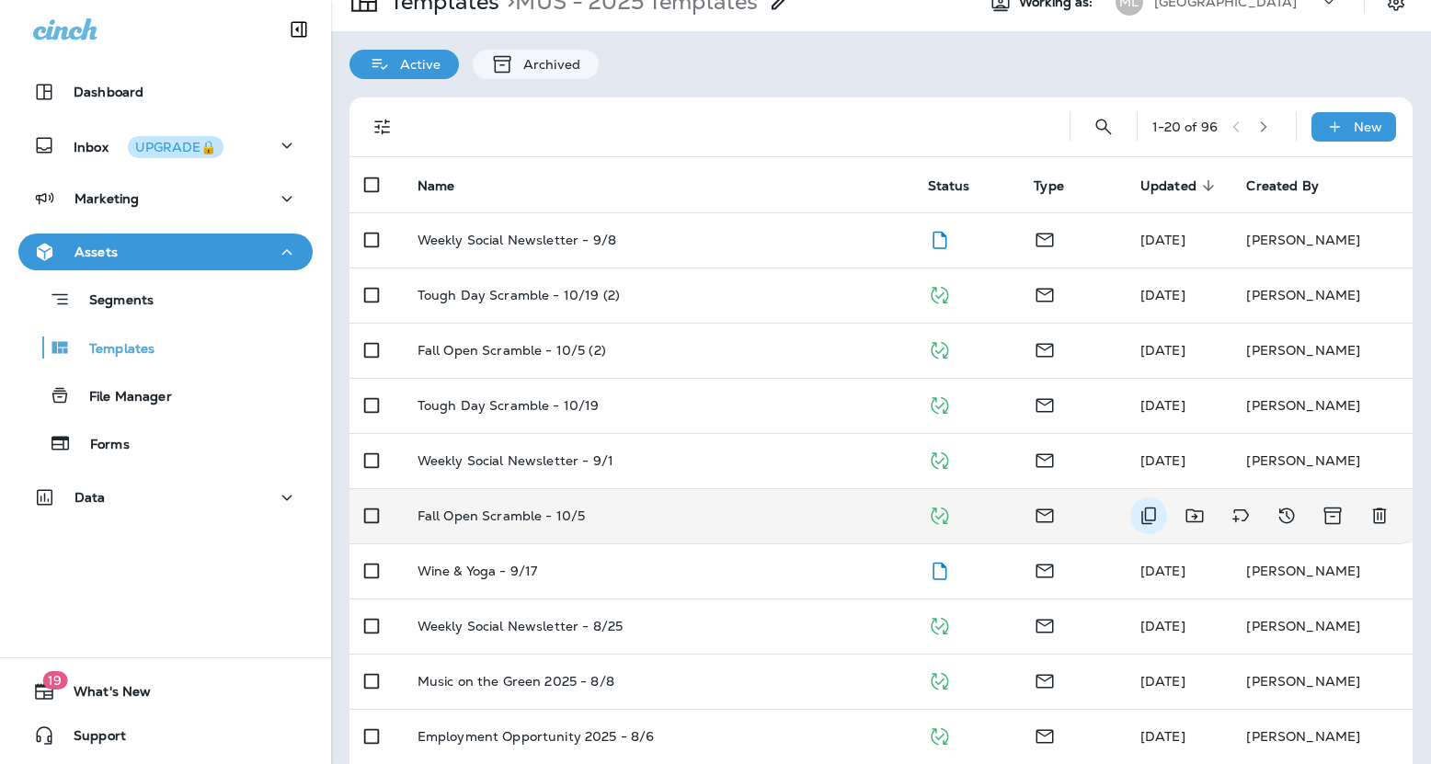
click at [1145, 511] on icon "Duplicate" at bounding box center [1149, 516] width 15 height 17
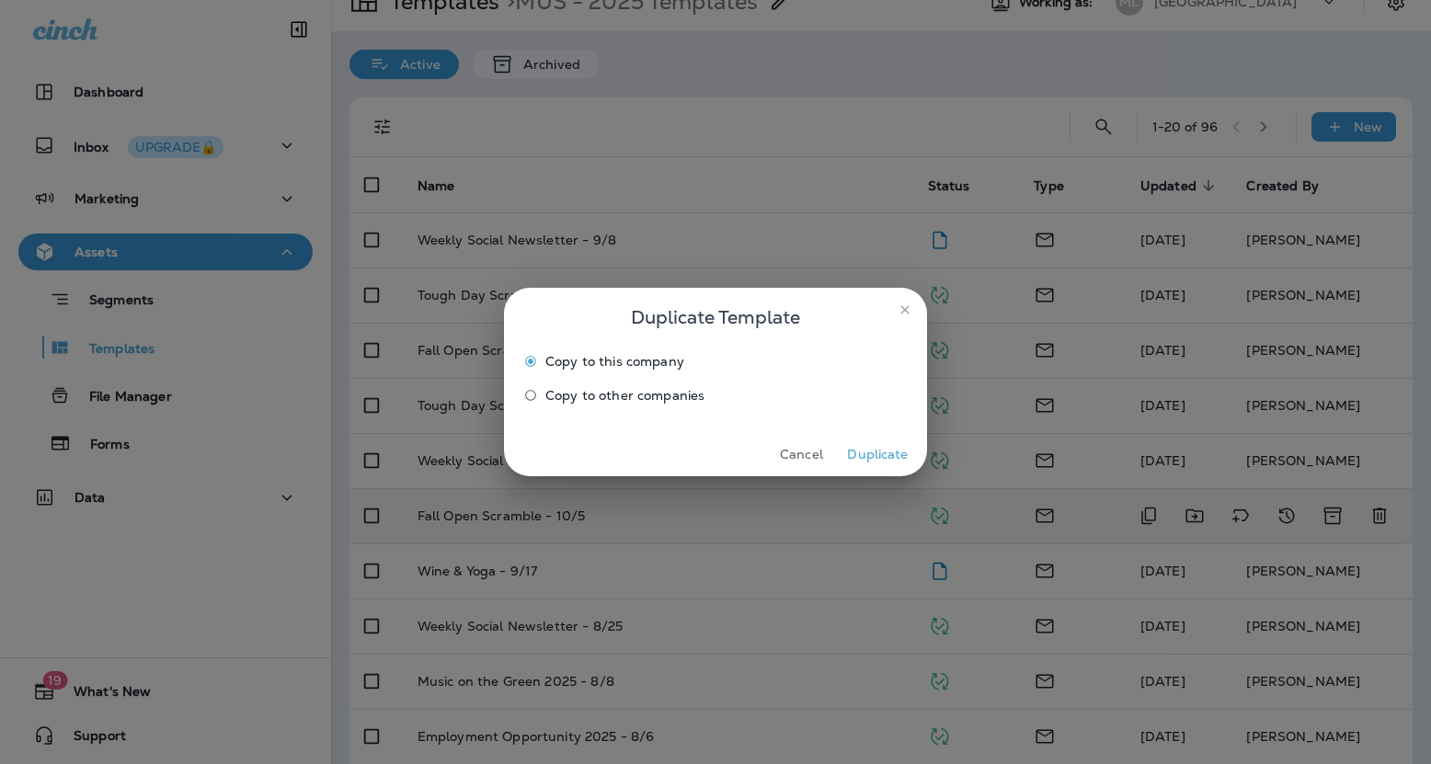
click at [891, 454] on button "Duplicate" at bounding box center [878, 455] width 69 height 29
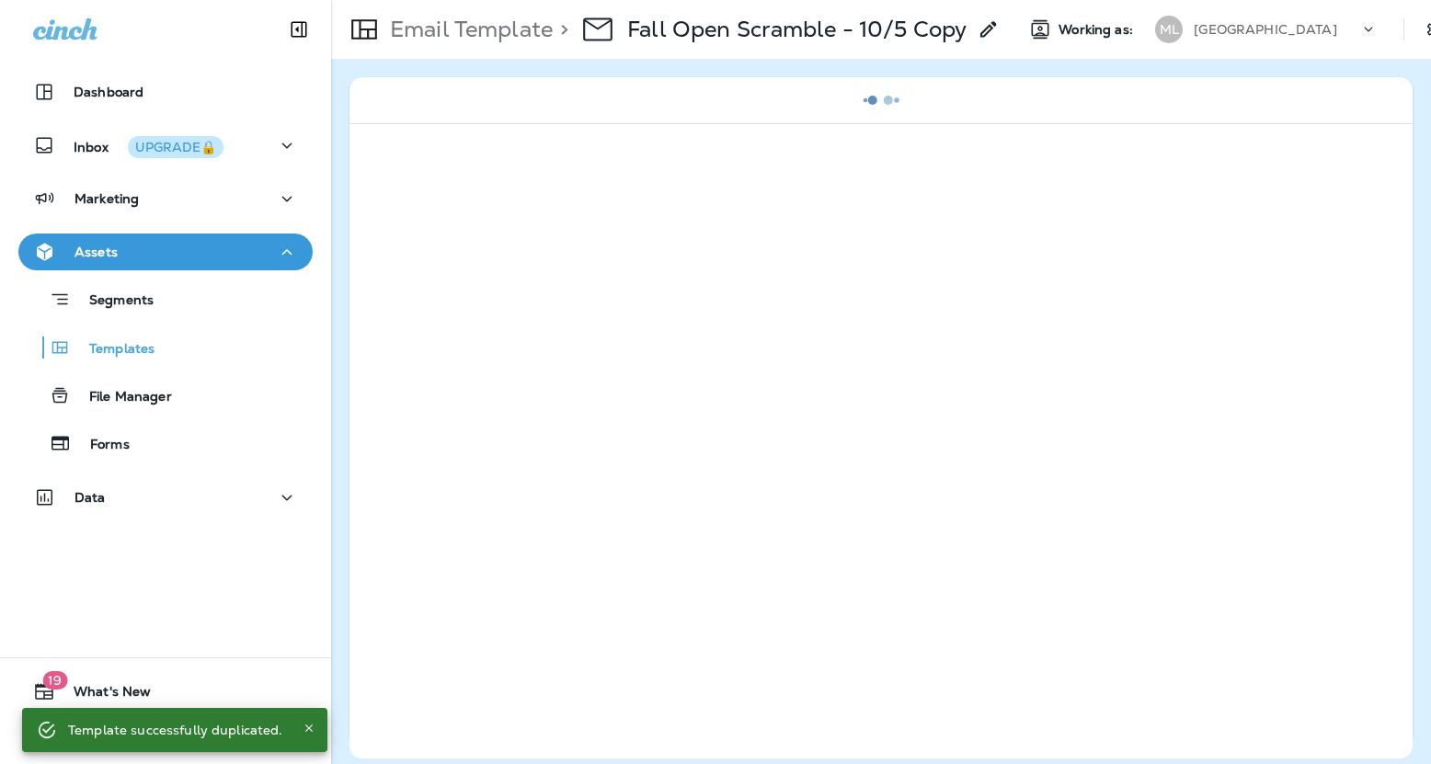
click at [991, 31] on use at bounding box center [989, 29] width 16 height 16
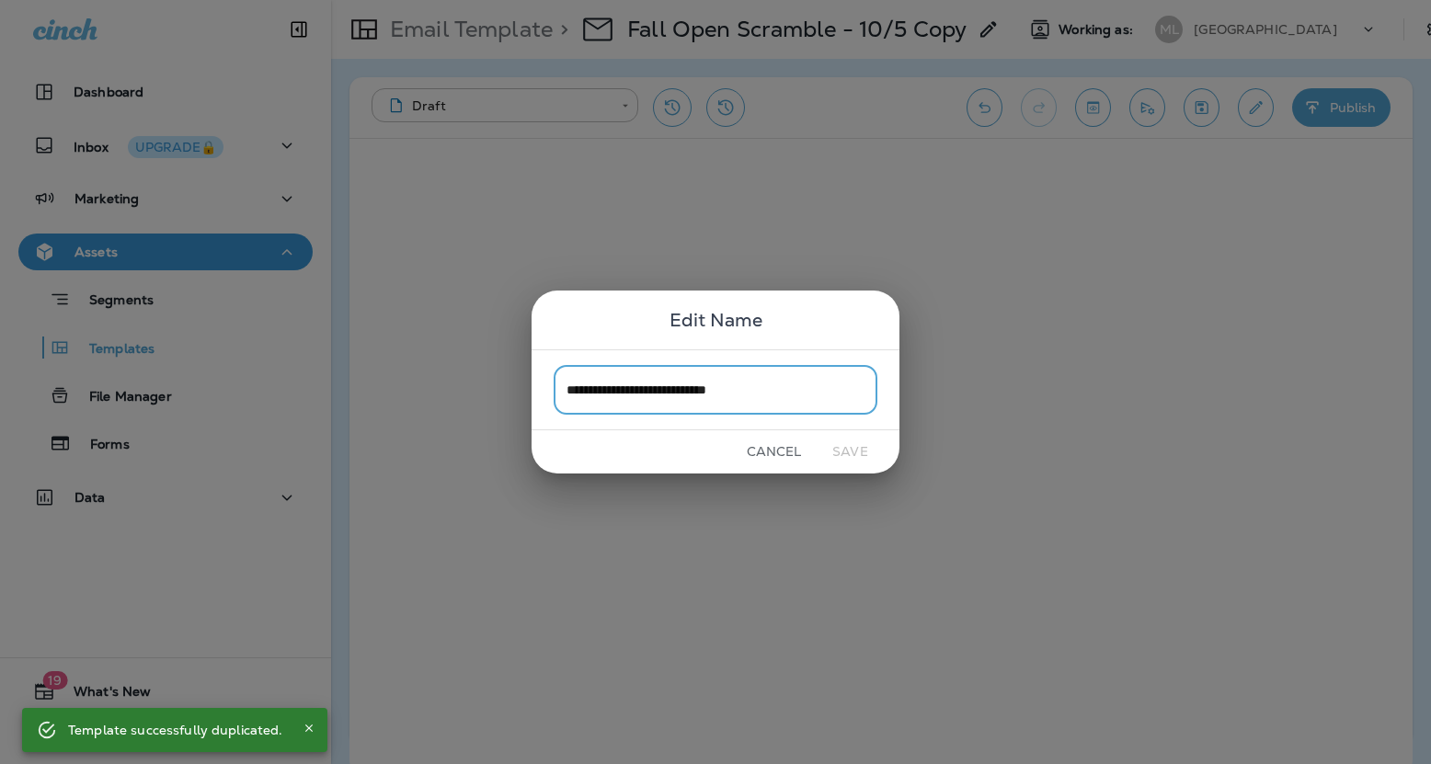
click at [737, 396] on input "**********" at bounding box center [716, 389] width 324 height 49
drag, startPoint x: 794, startPoint y: 395, endPoint x: 727, endPoint y: 395, distance: 67.2
click at [727, 395] on input "**********" at bounding box center [716, 389] width 324 height 49
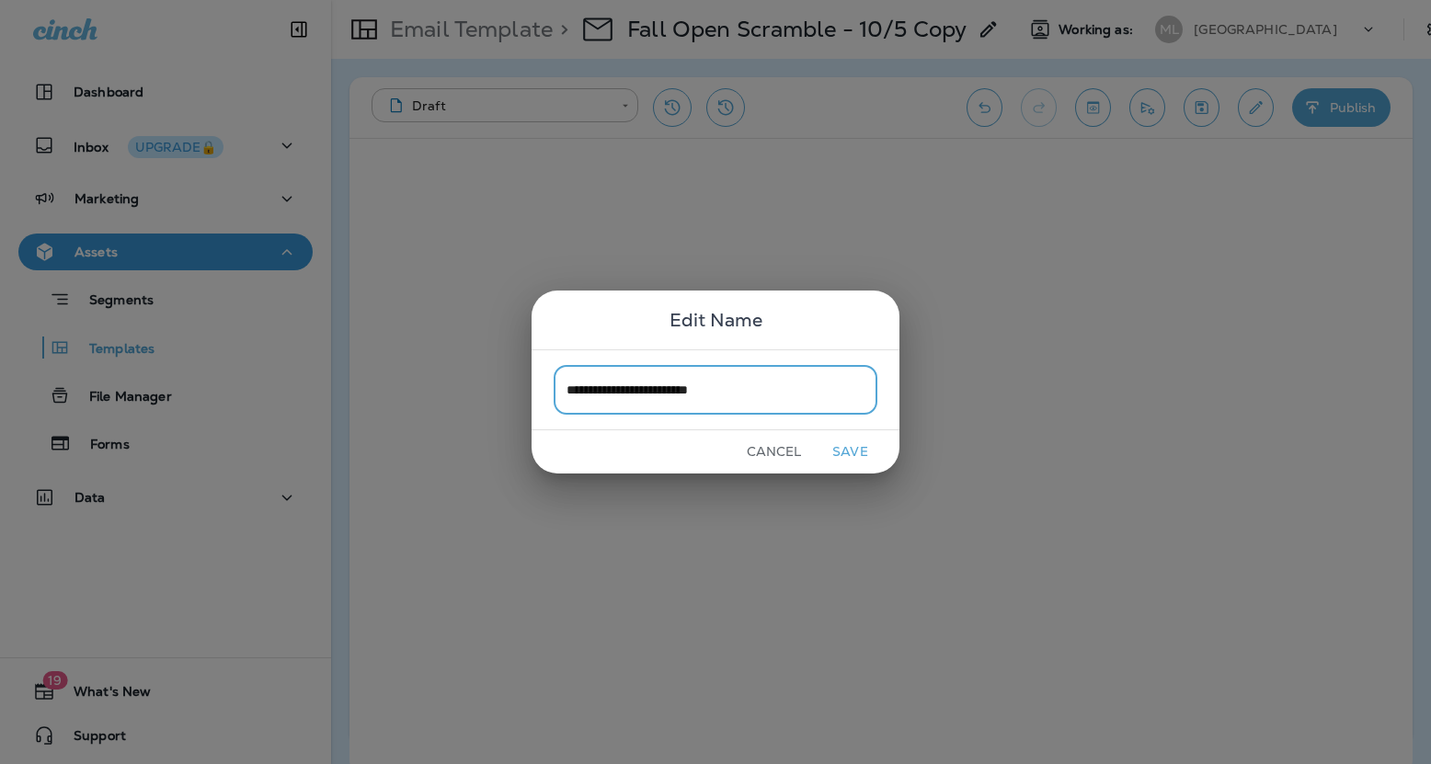
type input "**********"
click at [849, 452] on button "Save" at bounding box center [850, 452] width 69 height 29
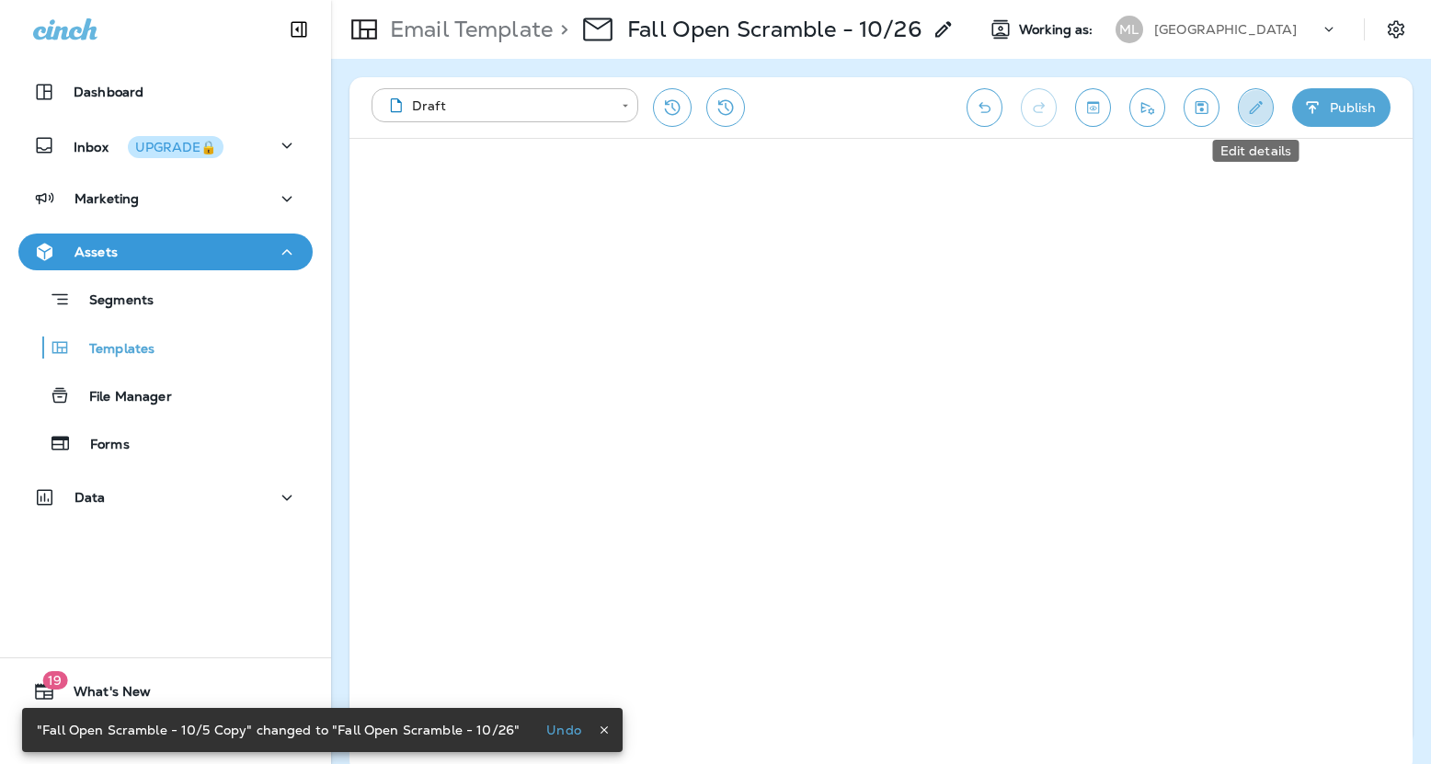
click at [1248, 112] on icon "Edit details" at bounding box center [1256, 107] width 19 height 18
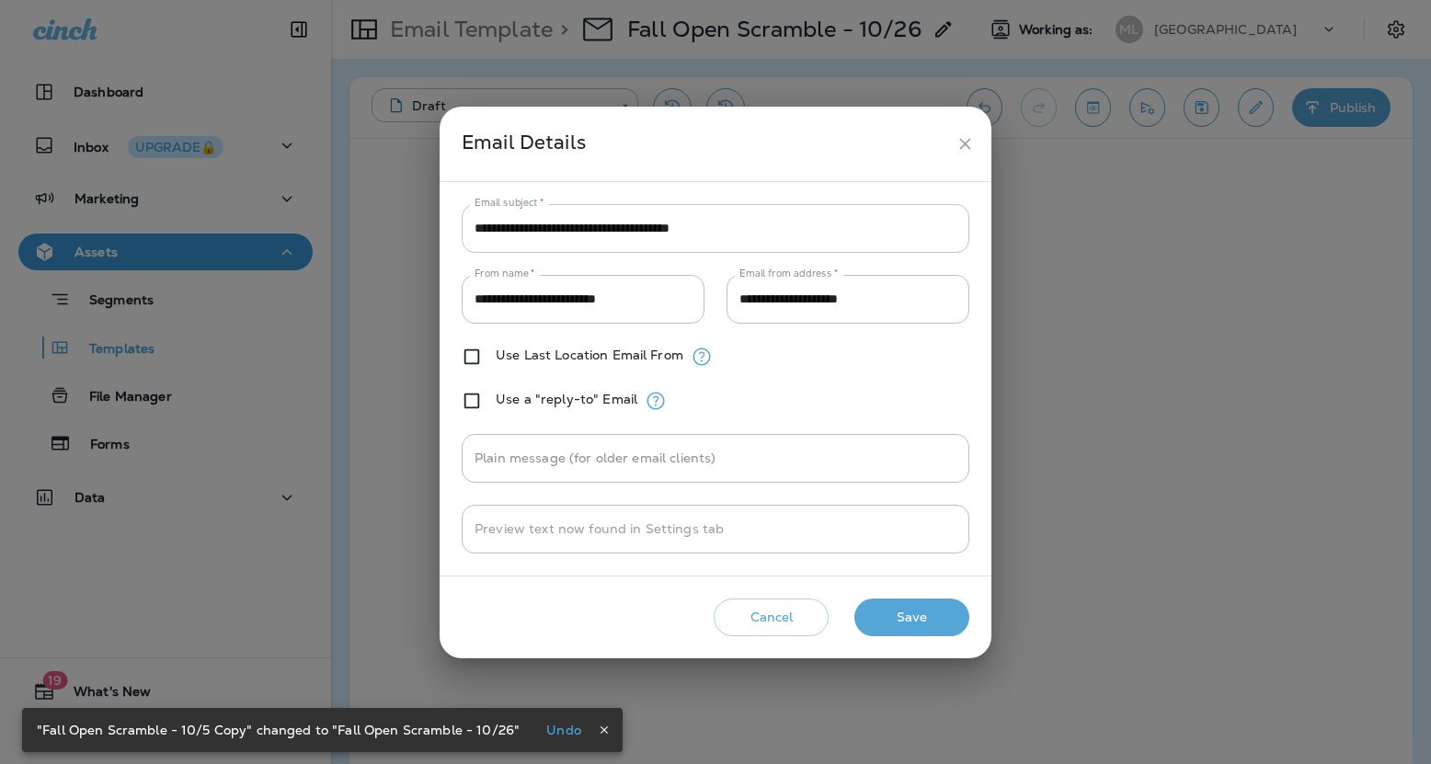
click at [761, 232] on input "**********" at bounding box center [716, 228] width 508 height 49
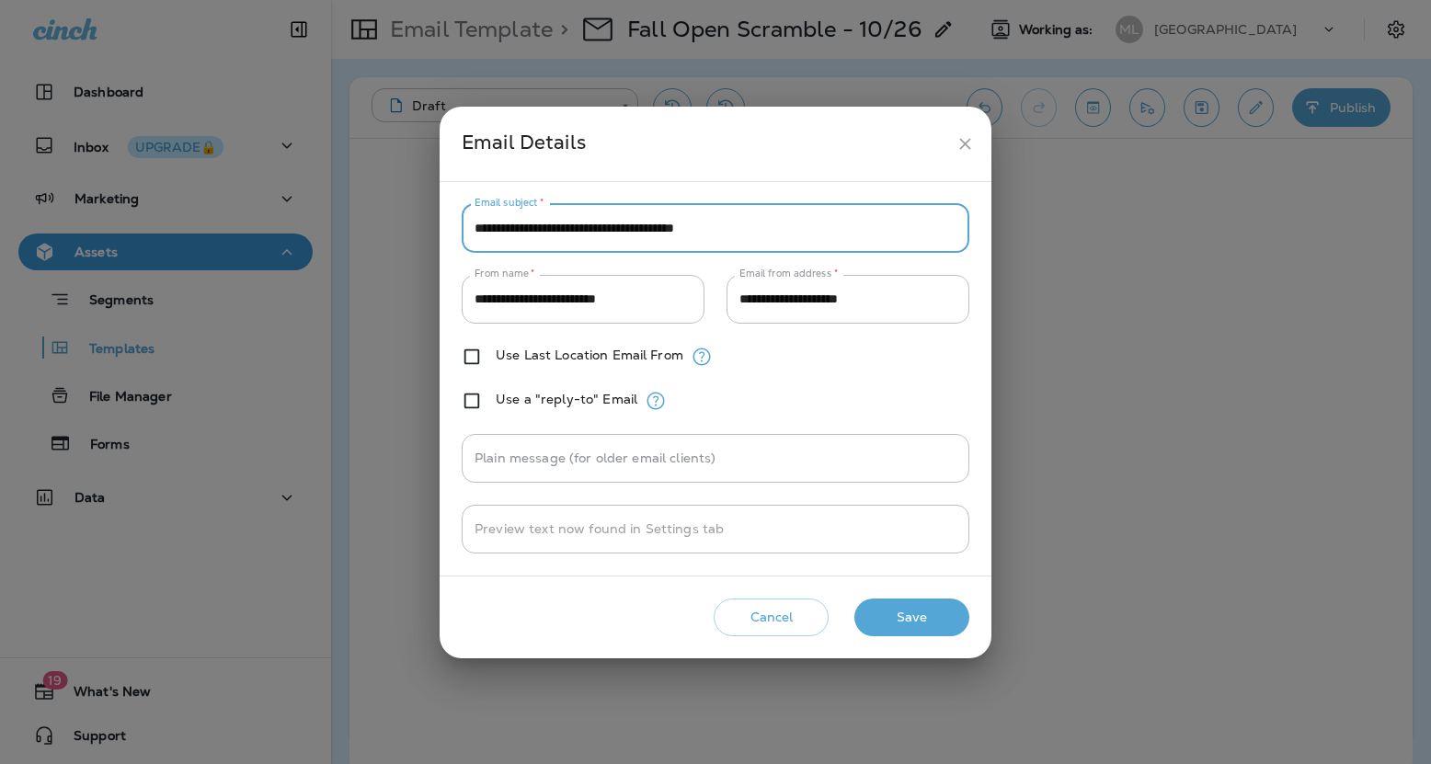
type input "**********"
click at [933, 638] on div "Cancel Save" at bounding box center [715, 618] width 523 height 52
click at [930, 624] on button "Save" at bounding box center [912, 618] width 115 height 38
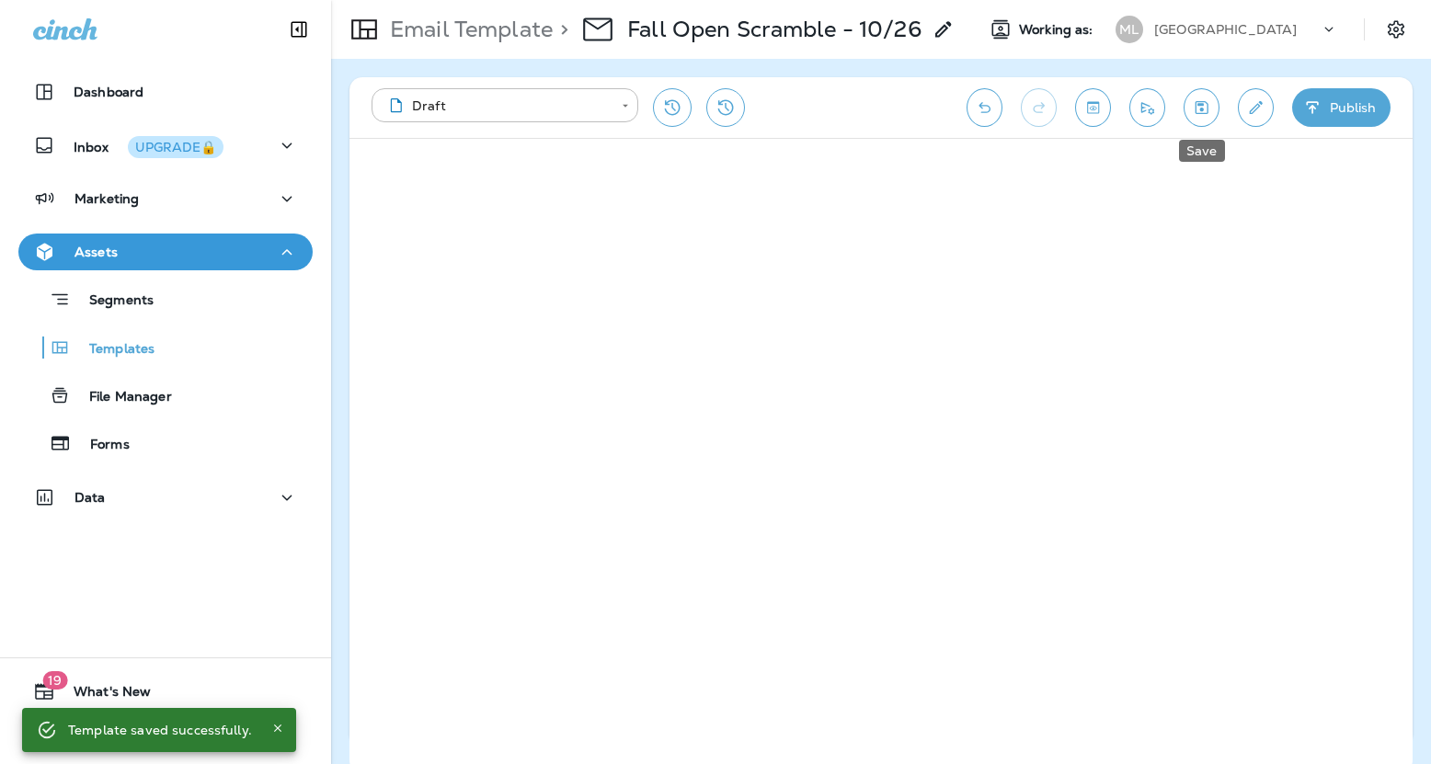
click at [1201, 113] on icon "Save" at bounding box center [1202, 107] width 13 height 13
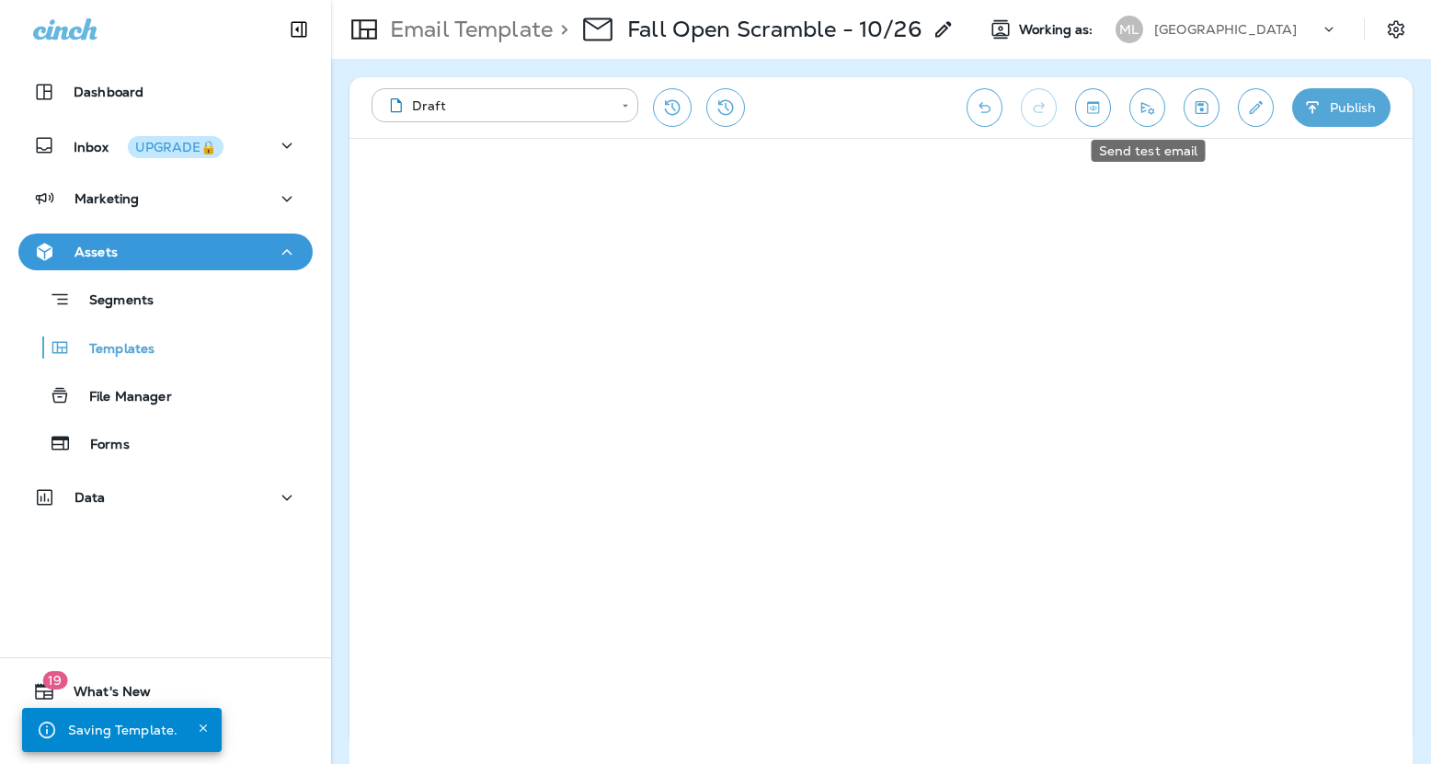
click at [1155, 115] on icon "Send test email" at bounding box center [1147, 107] width 19 height 18
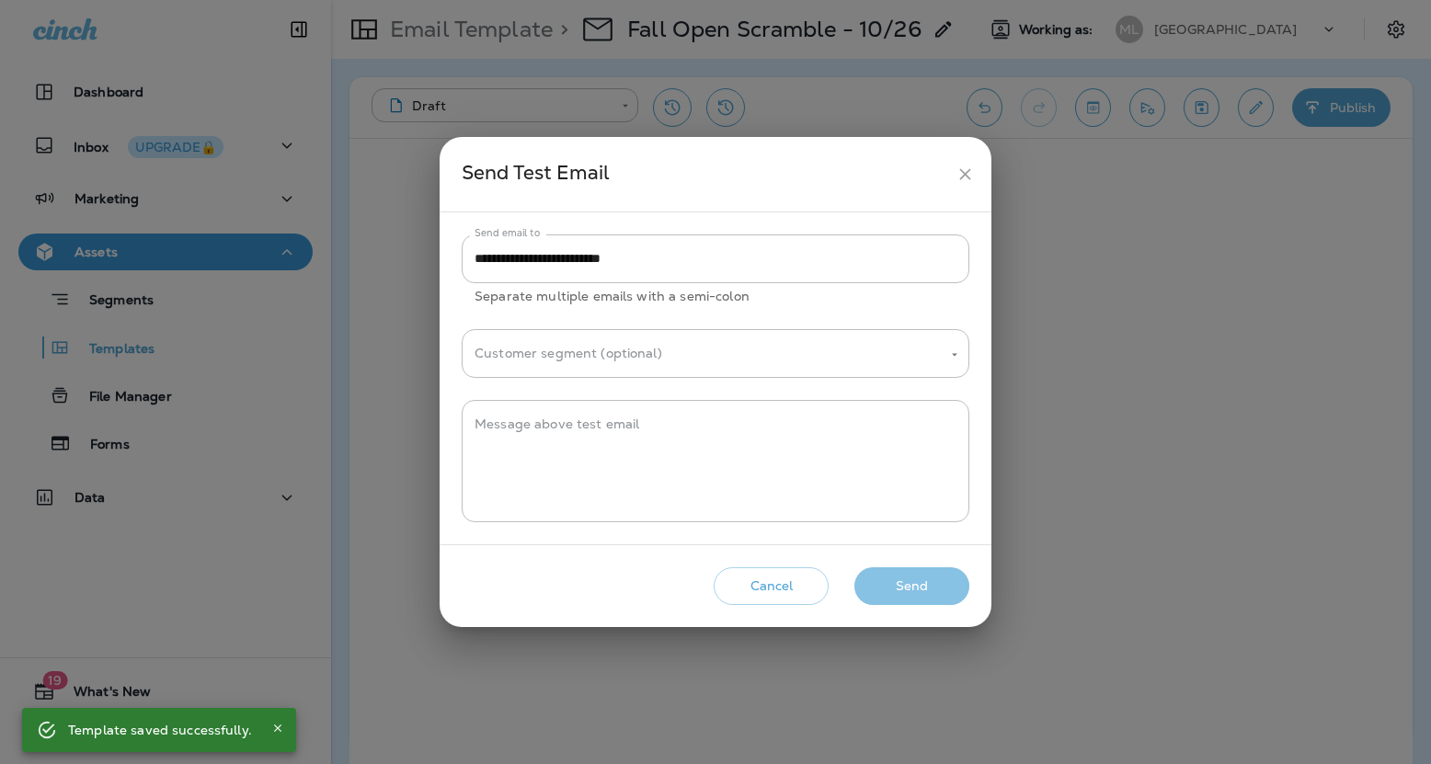
click at [905, 594] on button "Send" at bounding box center [912, 587] width 115 height 38
